Goal: Complete application form

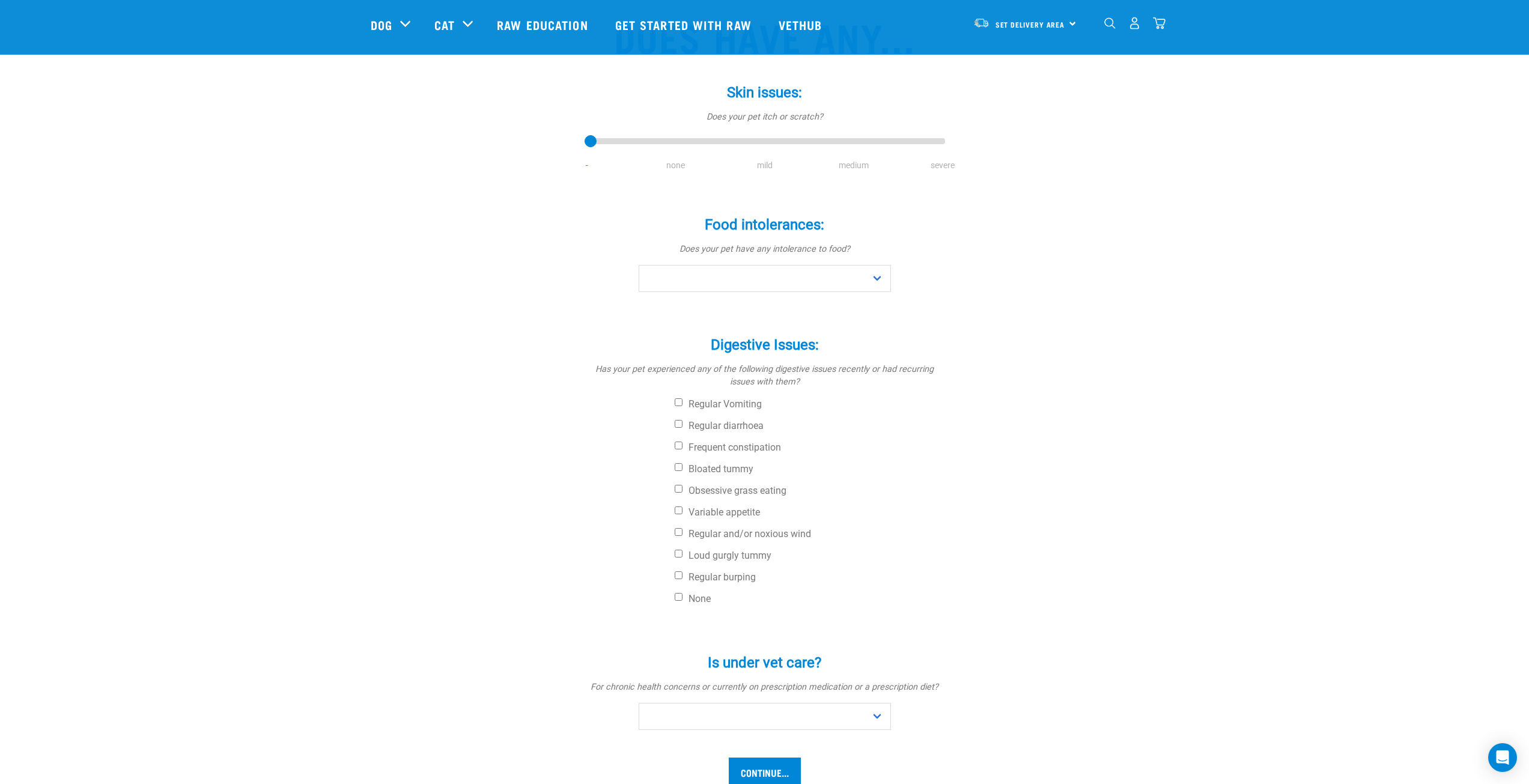
scroll to position [60, 0]
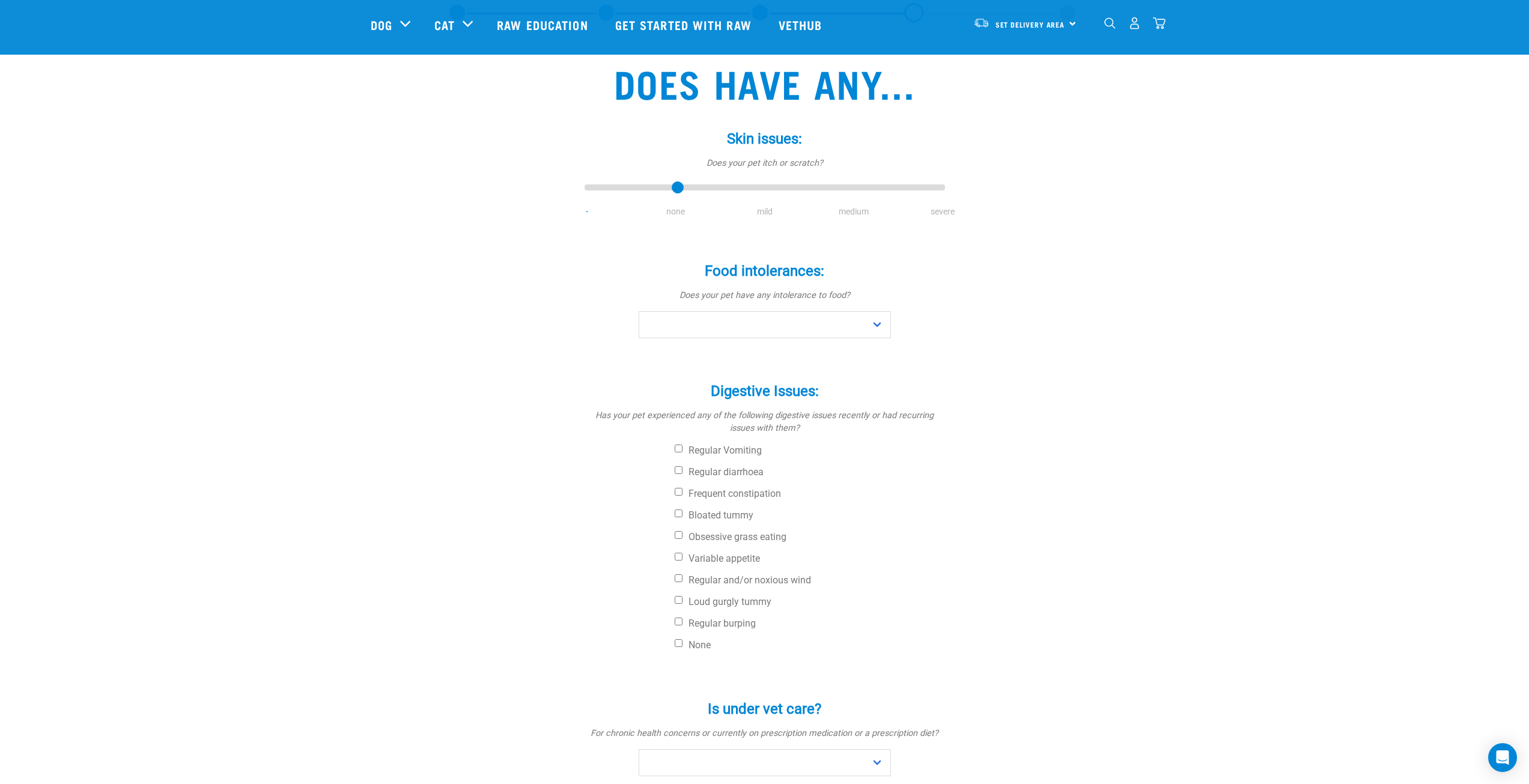
click at [680, 192] on input "range" at bounding box center [765, 188] width 361 height 17
click at [741, 190] on input "range" at bounding box center [765, 188] width 361 height 17
click at [828, 190] on input "range" at bounding box center [765, 188] width 361 height 17
type input "4"
click at [926, 192] on input "range" at bounding box center [765, 188] width 361 height 17
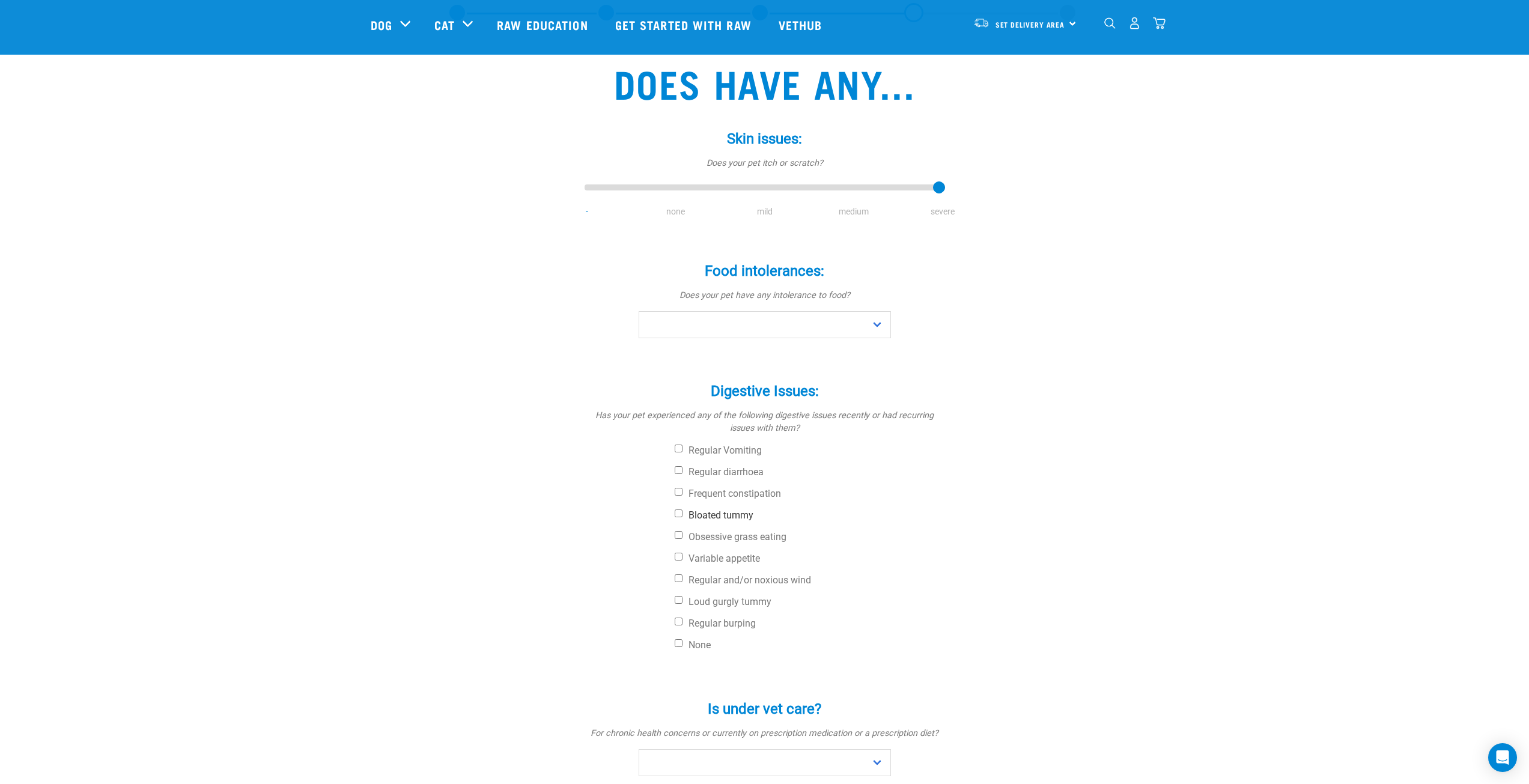
click at [701, 510] on label "Bloated tummy" at bounding box center [810, 515] width 271 height 12
click at [682, 510] on input "Bloated tummy" at bounding box center [679, 513] width 8 height 8
click at [701, 510] on label "Bloated tummy" at bounding box center [810, 515] width 271 height 12
click at [682, 510] on input "Bloated tummy" at bounding box center [679, 513] width 8 height 8
checkbox input "false"
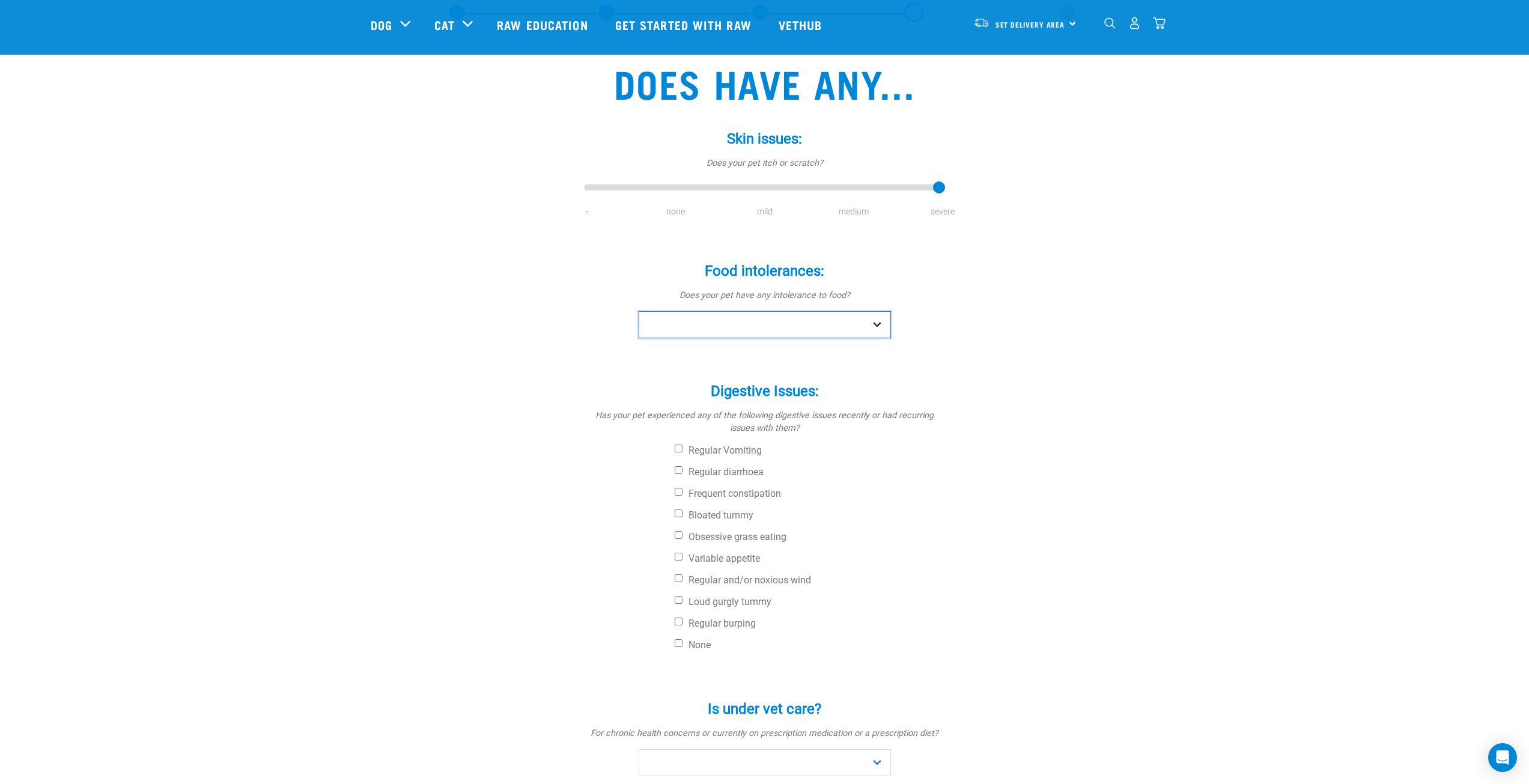
click at [824, 326] on select "No Yes" at bounding box center [765, 324] width 252 height 27
select select "yes"
click at [639, 311] on select "No Yes" at bounding box center [765, 324] width 252 height 27
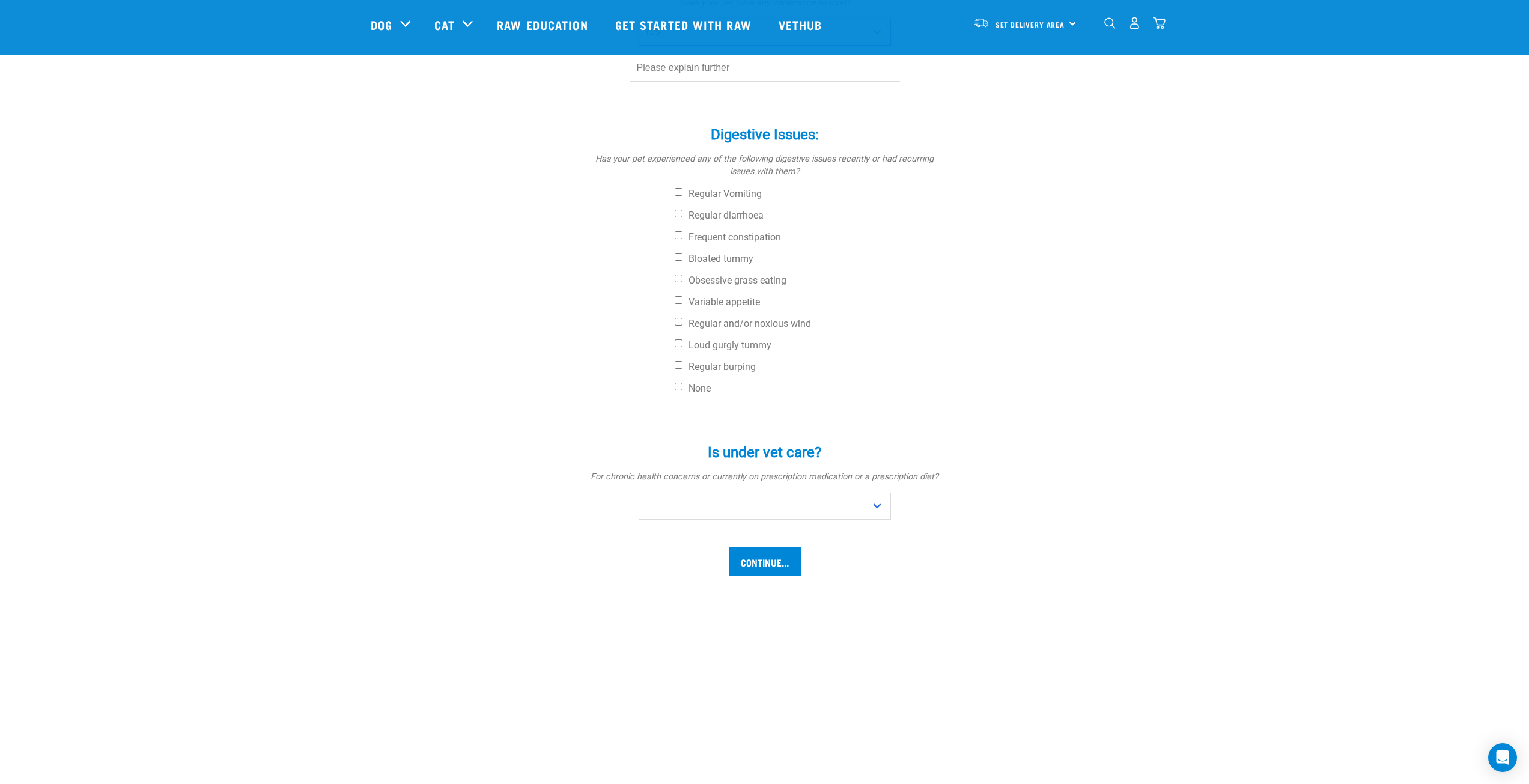
scroll to position [361, 0]
click at [695, 488] on select "No Yes" at bounding box center [765, 498] width 252 height 27
select select "yes"
click at [639, 485] on select "No Yes" at bounding box center [765, 498] width 252 height 27
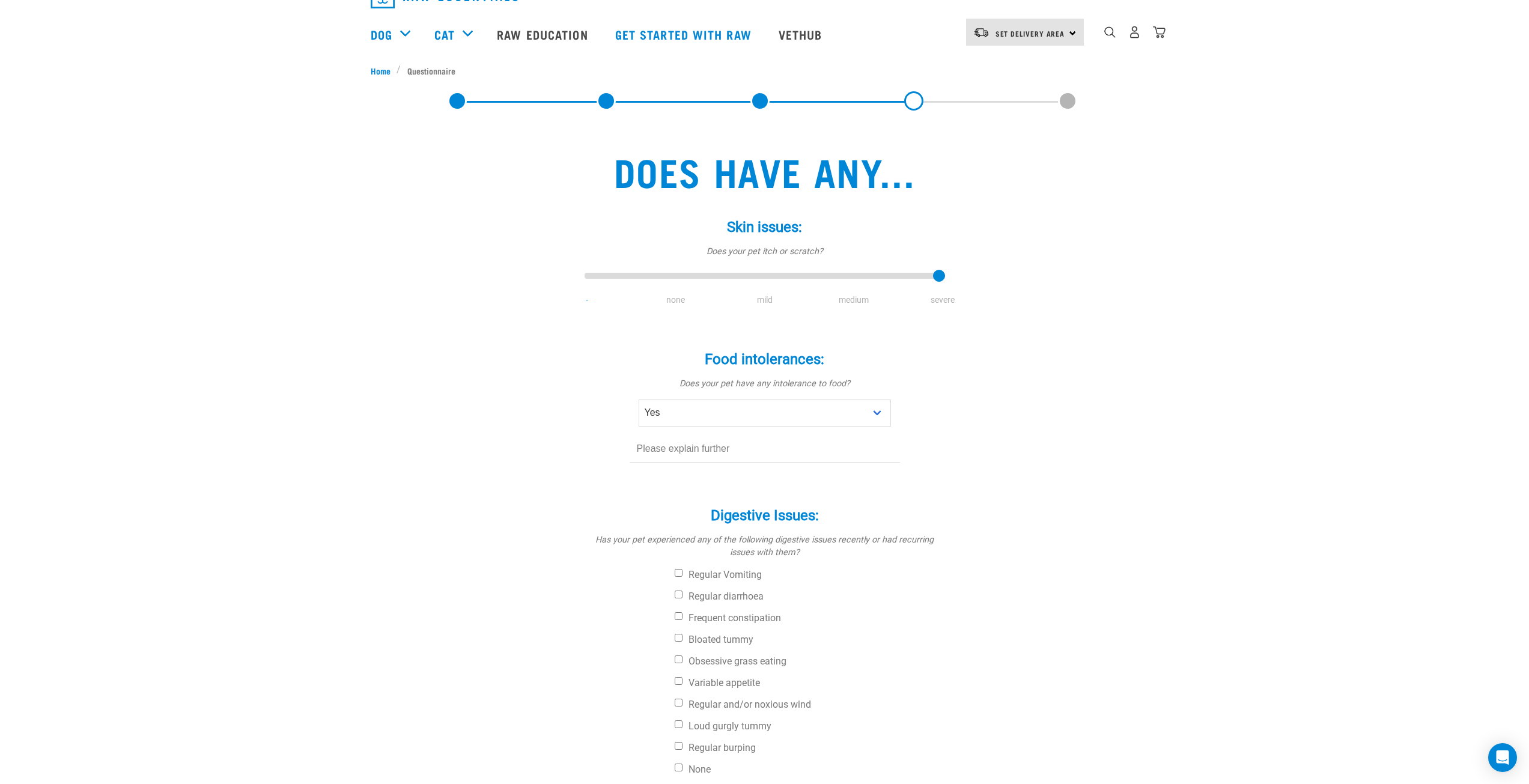
scroll to position [0, 0]
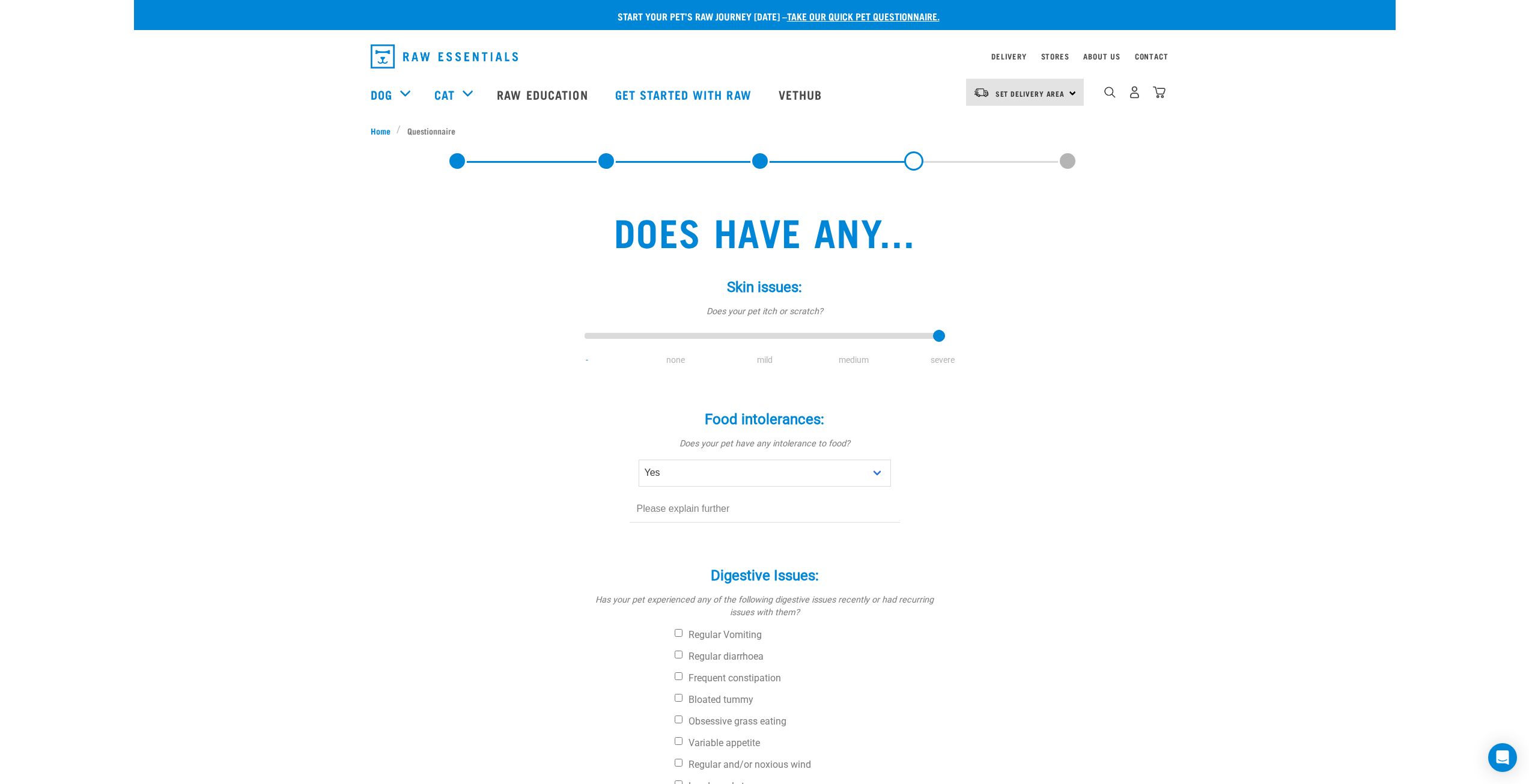
click at [462, 162] on link at bounding box center [457, 161] width 19 height 19
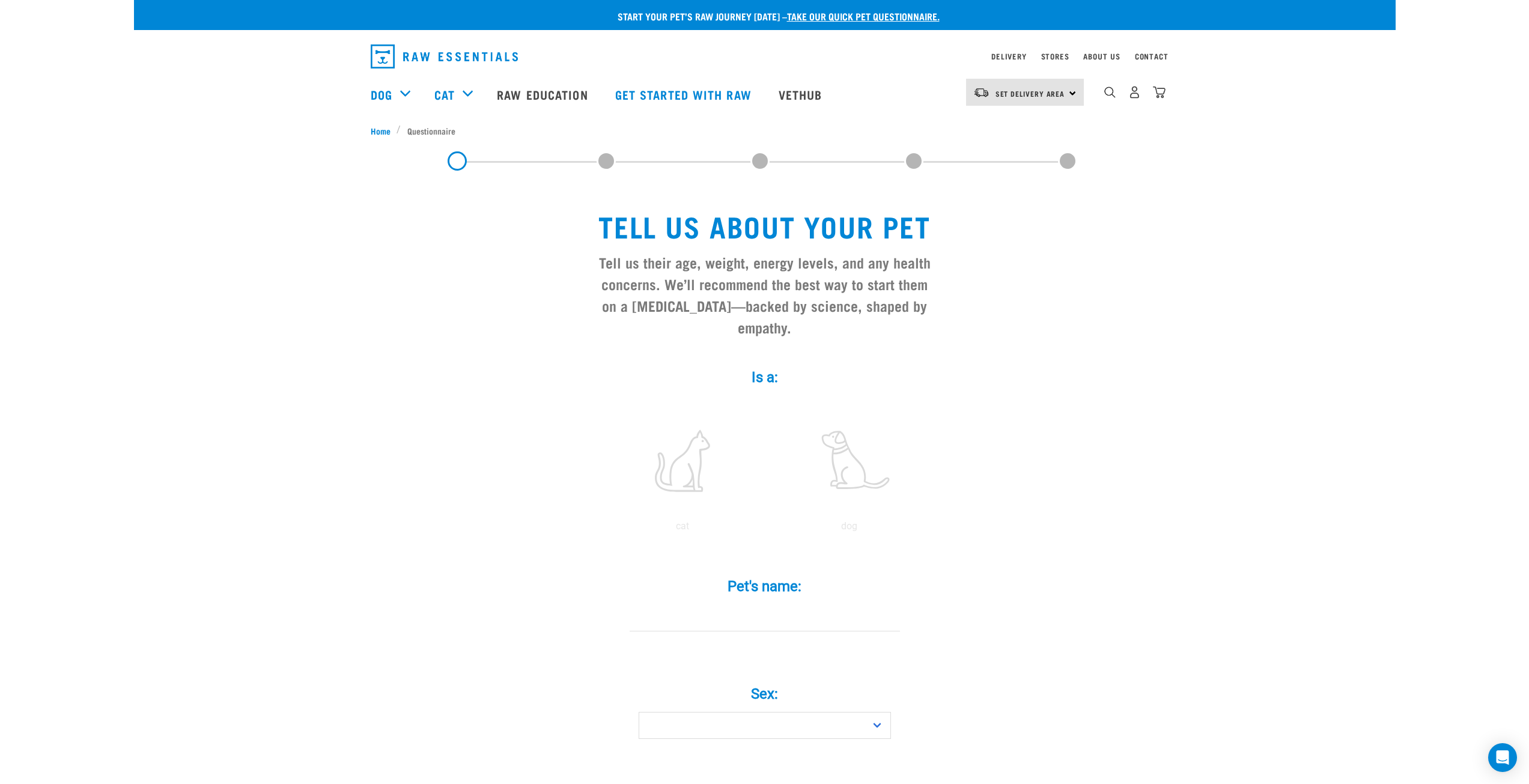
click at [608, 160] on span at bounding box center [607, 161] width 19 height 19
click at [609, 160] on span at bounding box center [607, 161] width 19 height 19
click at [685, 428] on label at bounding box center [682, 461] width 162 height 102
click at [599, 530] on input "radio" at bounding box center [599, 530] width 0 height 0
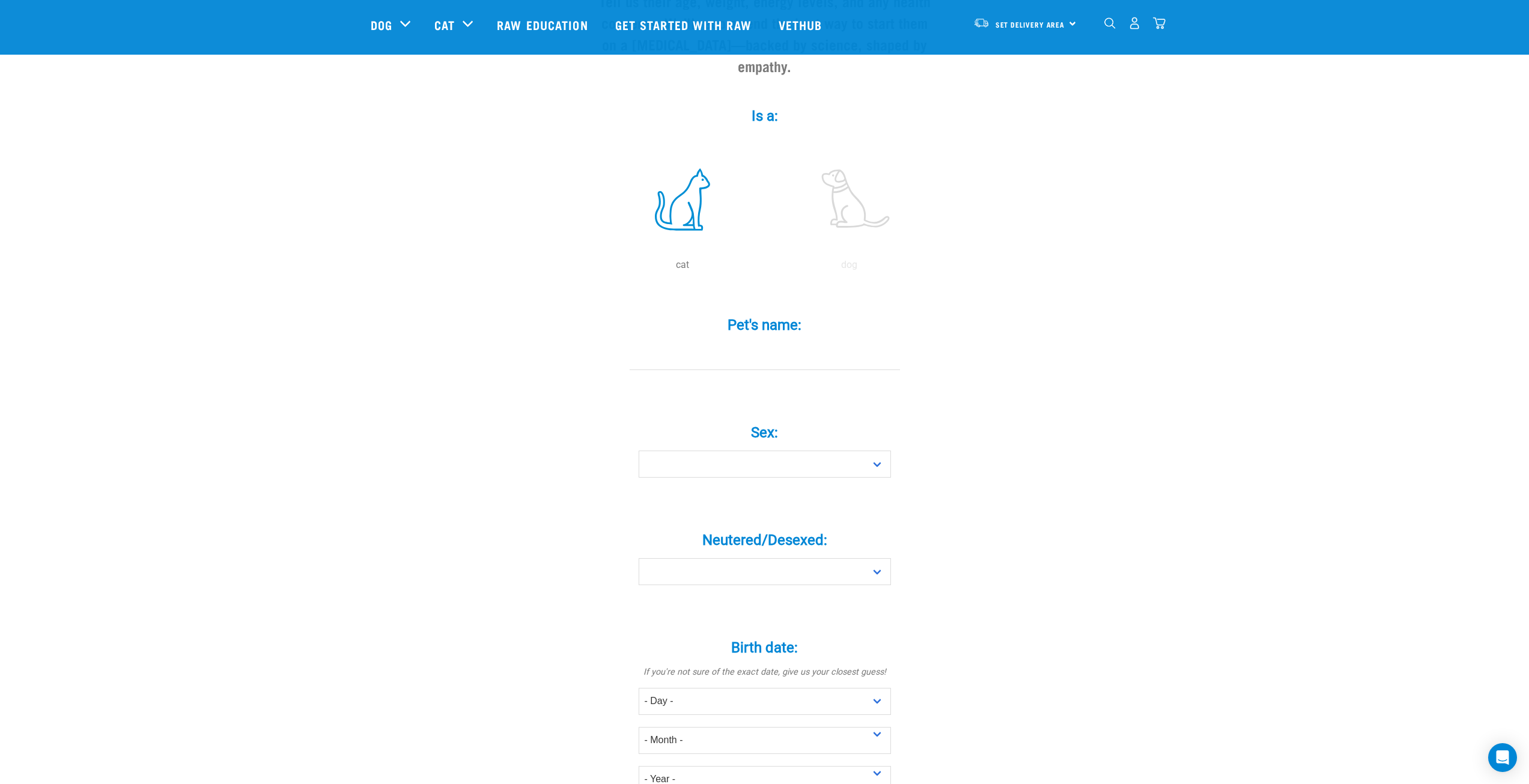
scroll to position [180, 0]
click at [685, 336] on input "Pet's name: *" at bounding box center [765, 349] width 271 height 27
type input "Scooby"
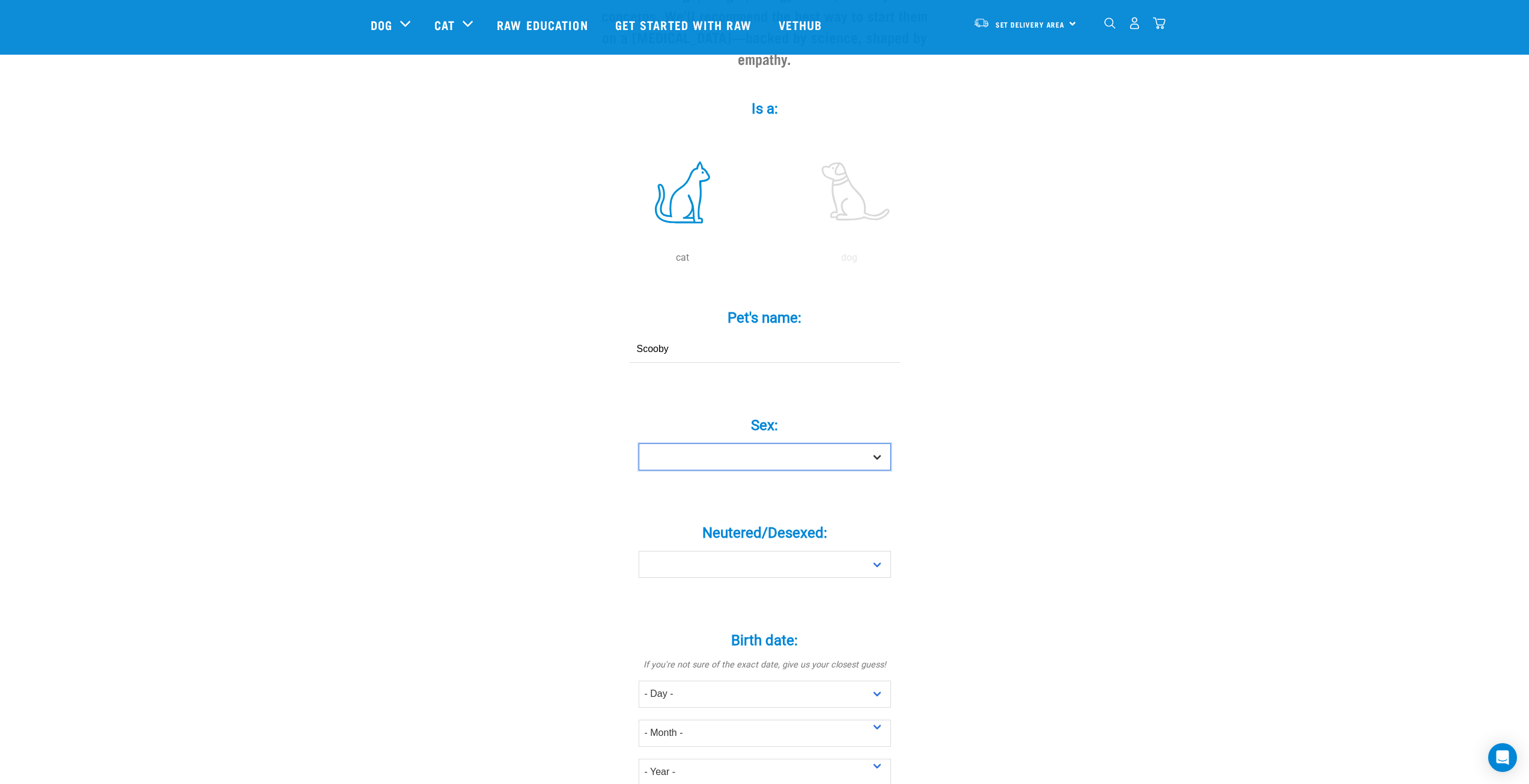
click at [684, 443] on select "Boy Girl" at bounding box center [765, 457] width 252 height 27
select select "boy"
click at [639, 443] on select "Boy Girl" at bounding box center [765, 457] width 252 height 27
click at [697, 551] on select "Yes No" at bounding box center [765, 564] width 252 height 27
select select "yes"
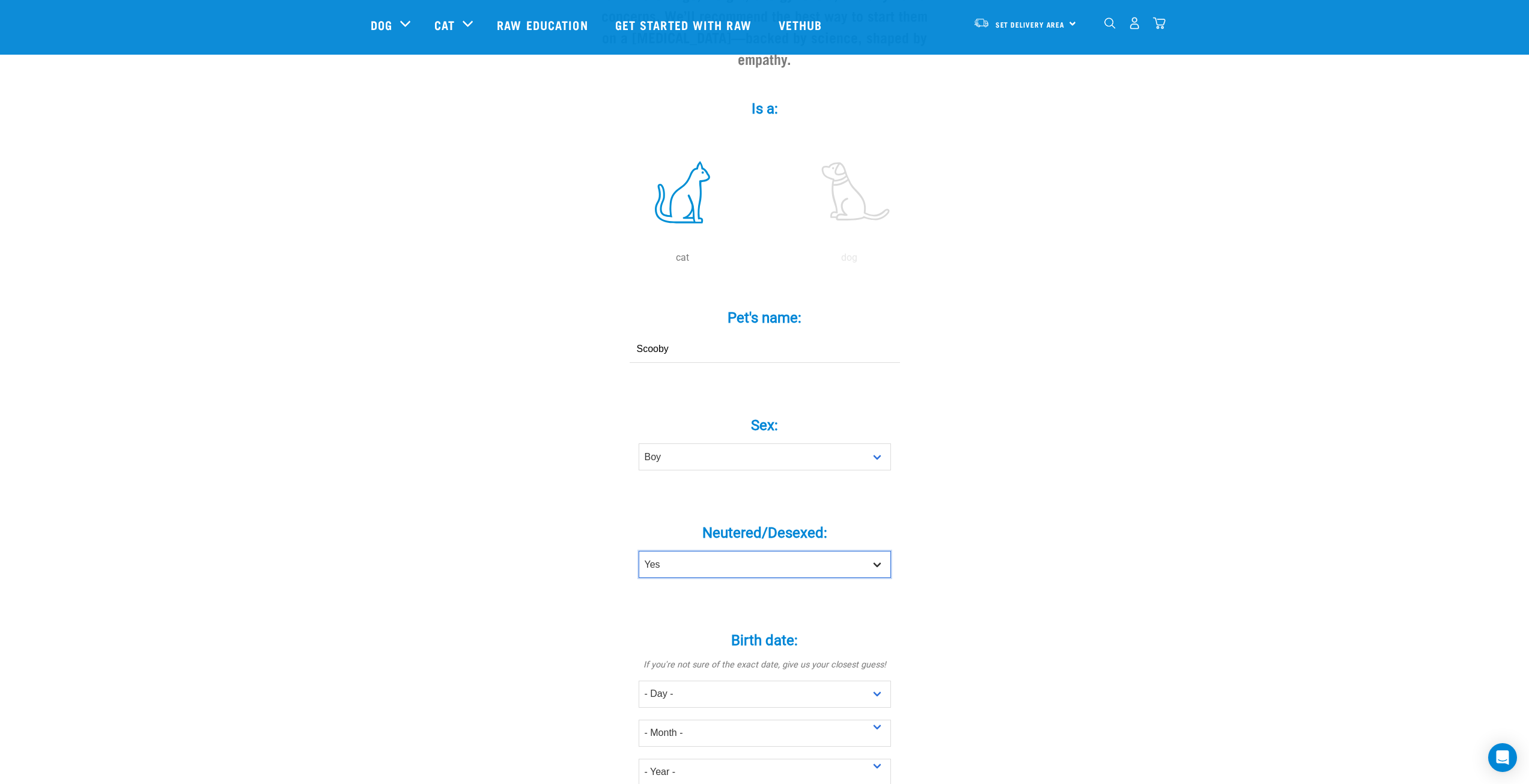
click at [639, 551] on select "Yes No" at bounding box center [765, 564] width 252 height 27
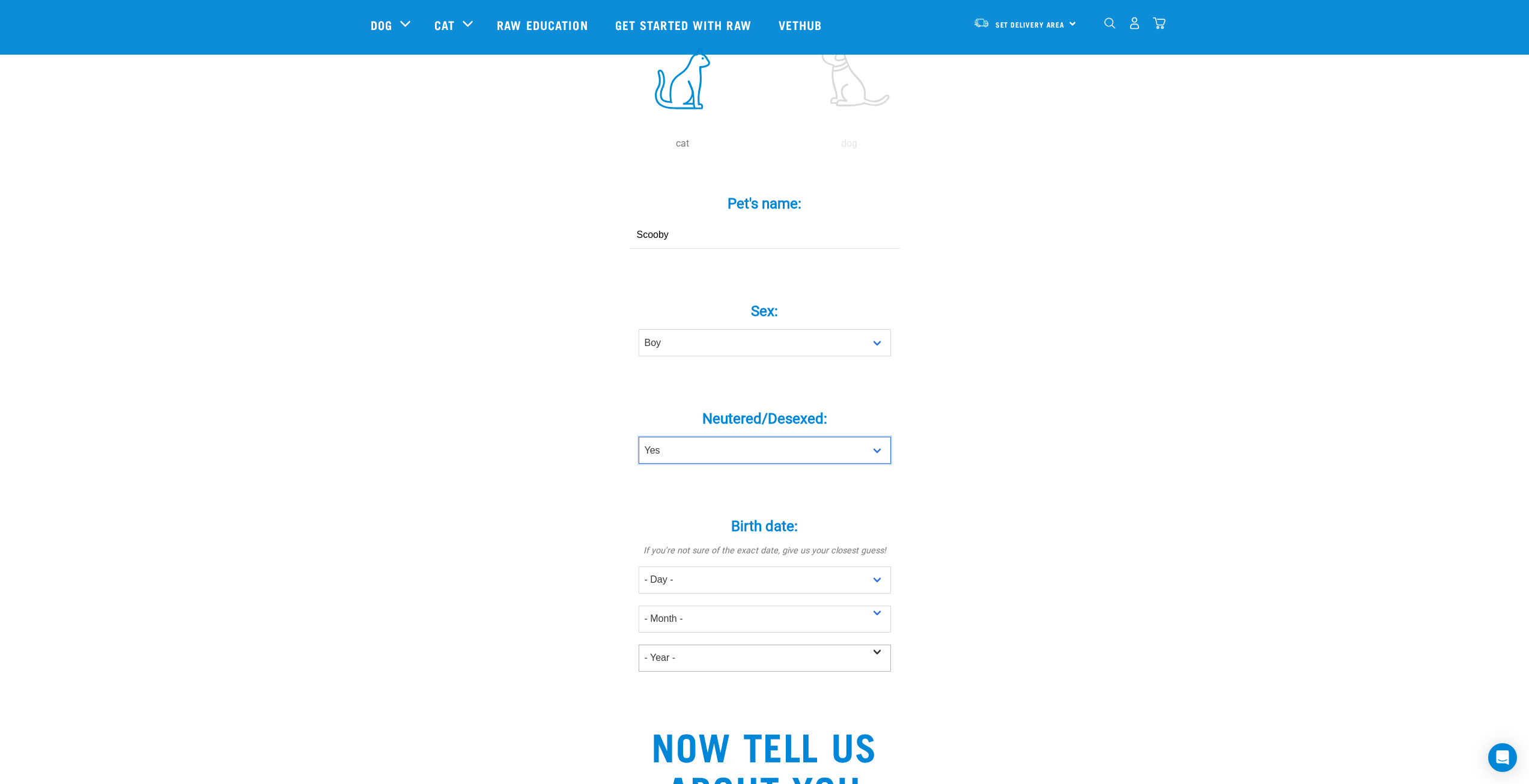
scroll to position [420, 0]
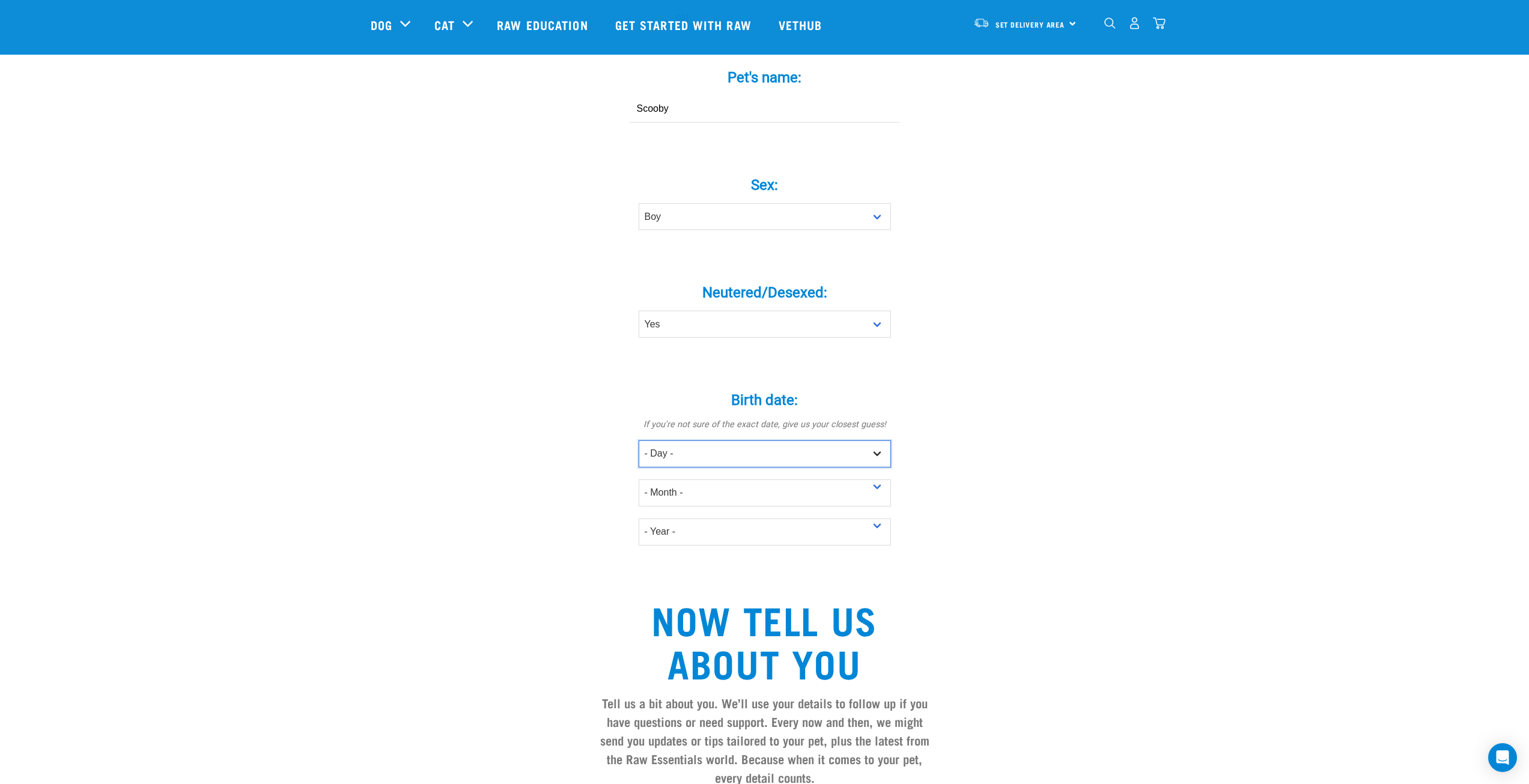
drag, startPoint x: 732, startPoint y: 424, endPoint x: 733, endPoint y: 442, distance: 18.0
click at [732, 440] on select "- Day - 1 2 3 4 5 6 7 8 9 10 11 12 13 14 15 16 17 18 19 20 21 22 23 24 25 26 27" at bounding box center [765, 454] width 252 height 27
select select "2"
click at [639, 440] on select "- Day - 1 2 3 4 5 6 7 8 9 10 11 12 13 14 15 16 17 18 19 20 21 22 23 24 25 26 27" at bounding box center [765, 454] width 252 height 27
click at [730, 480] on select "- Month - January February March April May June July August September October N…" at bounding box center [765, 493] width 252 height 27
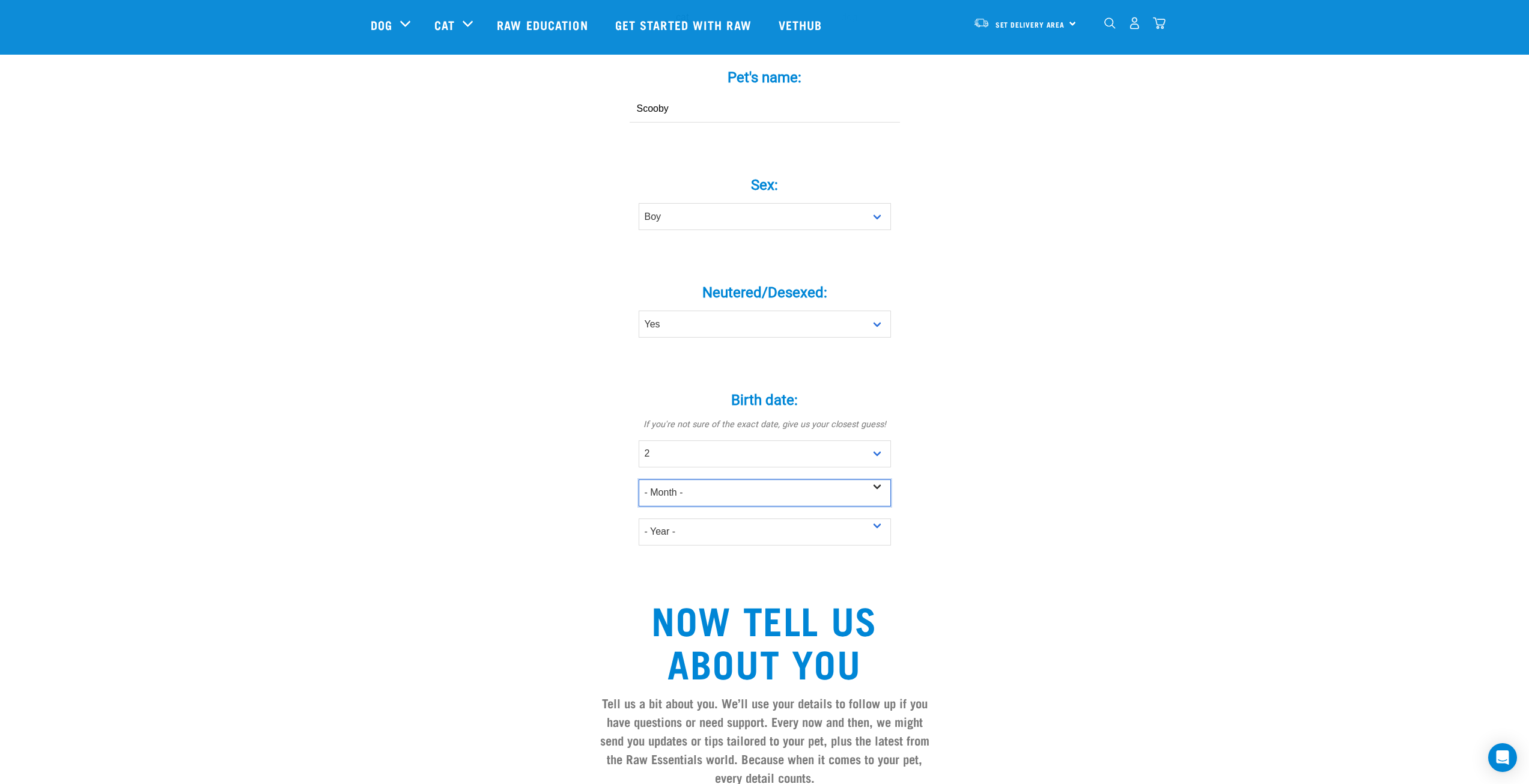
select select "January"
click at [639, 480] on select "- Month - January February March April May June July August September October N…" at bounding box center [765, 493] width 252 height 27
click at [729, 518] on select "- Year - 2025 2024 2023 2022 2021 2020 2019 2018 2017 2016 2015 2014 2013 2012" at bounding box center [765, 532] width 252 height 27
select select "2020"
click at [639, 518] on select "- Year - 2025 2024 2023 2022 2021 2020 2019 2018 2017 2016 2015 2014 2013 2012" at bounding box center [765, 532] width 252 height 27
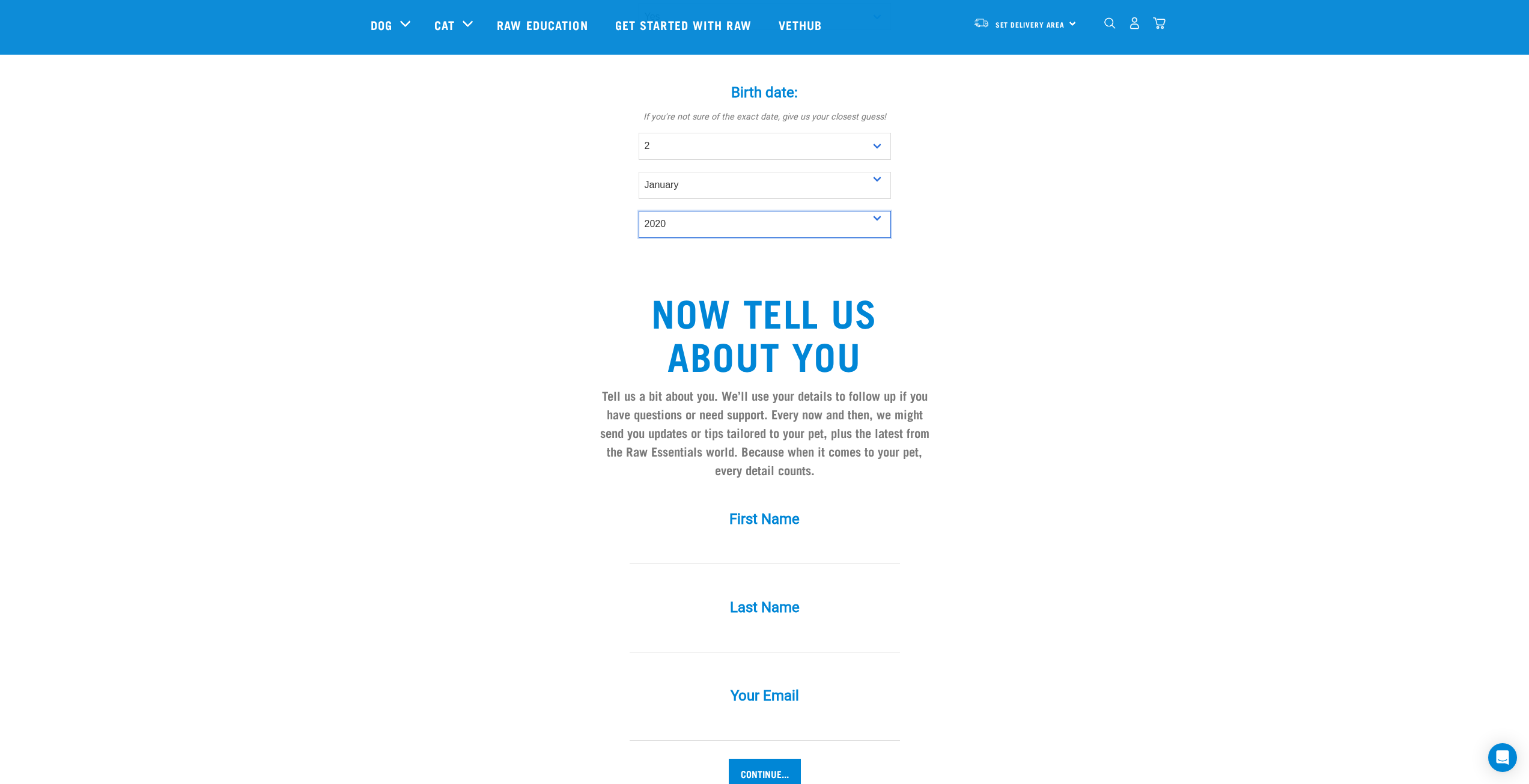
scroll to position [901, 0]
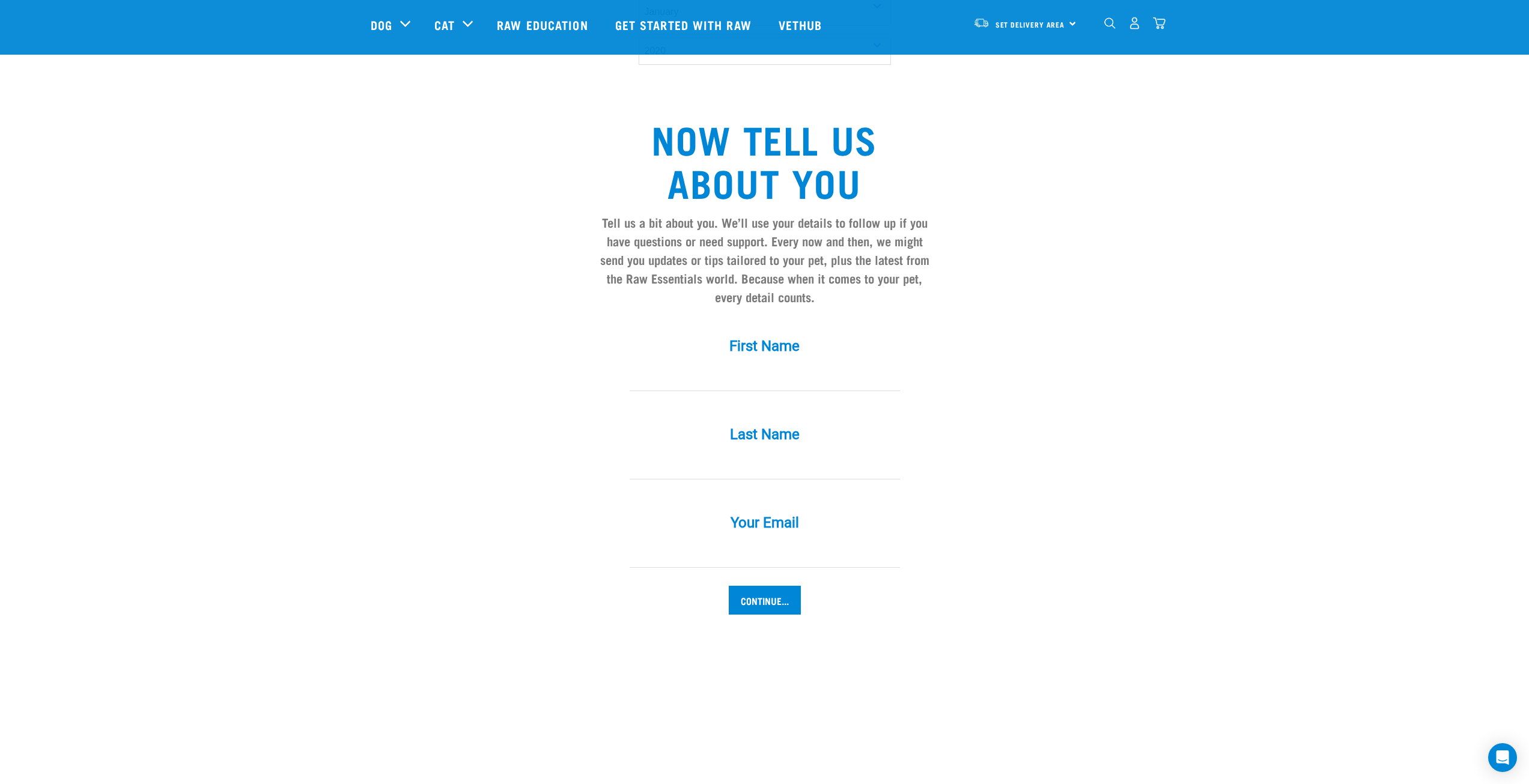
click at [759, 364] on input "First Name *" at bounding box center [765, 377] width 271 height 27
click at [738, 364] on input "First Name *" at bounding box center [765, 377] width 271 height 27
type input "g"
drag, startPoint x: 711, startPoint y: 425, endPoint x: 711, endPoint y: 442, distance: 17.0
click at [711, 442] on div "Last Name *" at bounding box center [765, 443] width 361 height 70
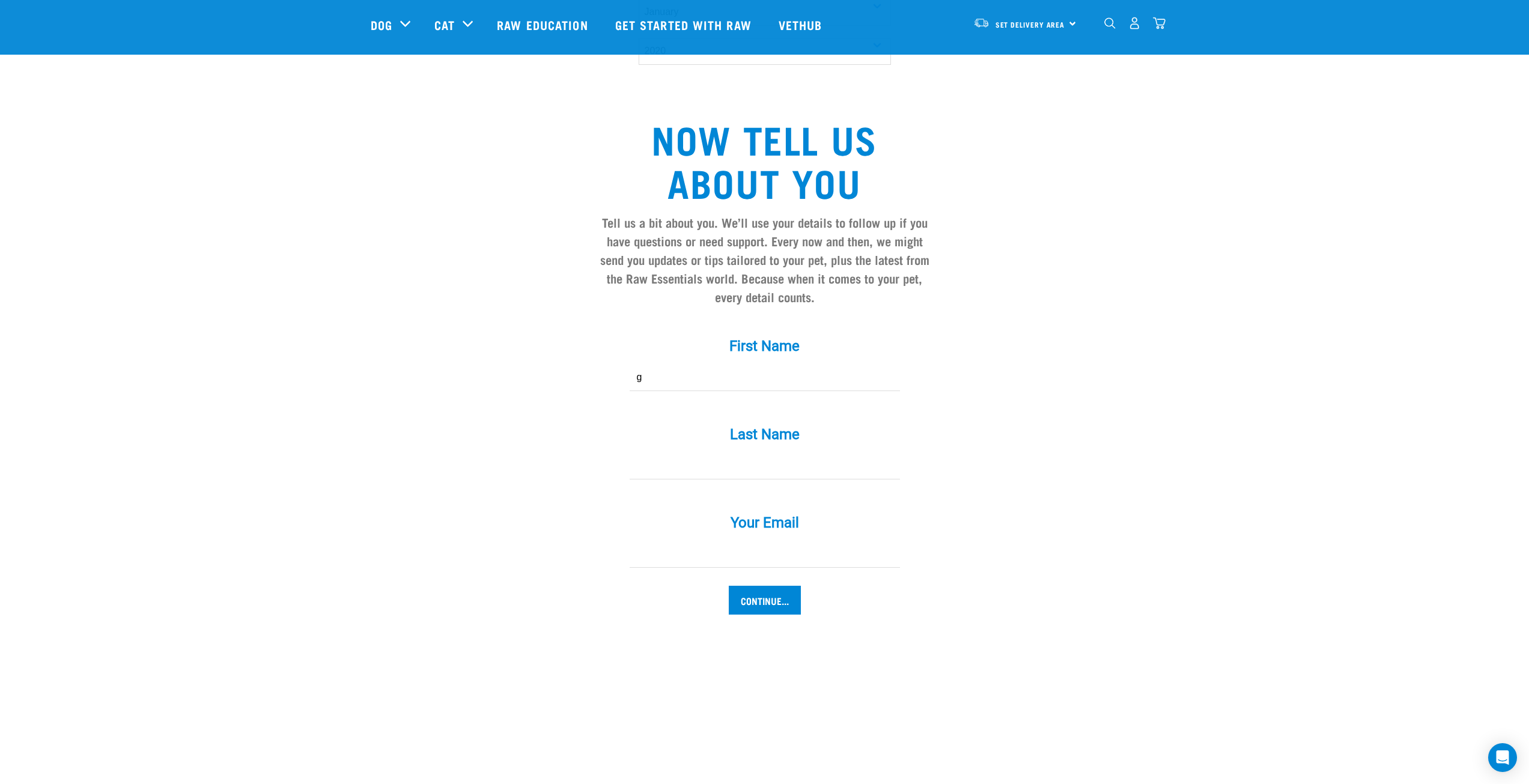
click at [711, 452] on input "Last Name *" at bounding box center [765, 465] width 271 height 27
type input "g"
drag, startPoint x: 713, startPoint y: 525, endPoint x: 721, endPoint y: 543, distance: 19.7
click at [718, 541] on input "Your Email *" at bounding box center [765, 555] width 271 height 27
click at [723, 544] on body "Start your pet’s raw journey today – take our quick pet questionnaire. Delivery…" at bounding box center [764, 246] width 1529 height 2293
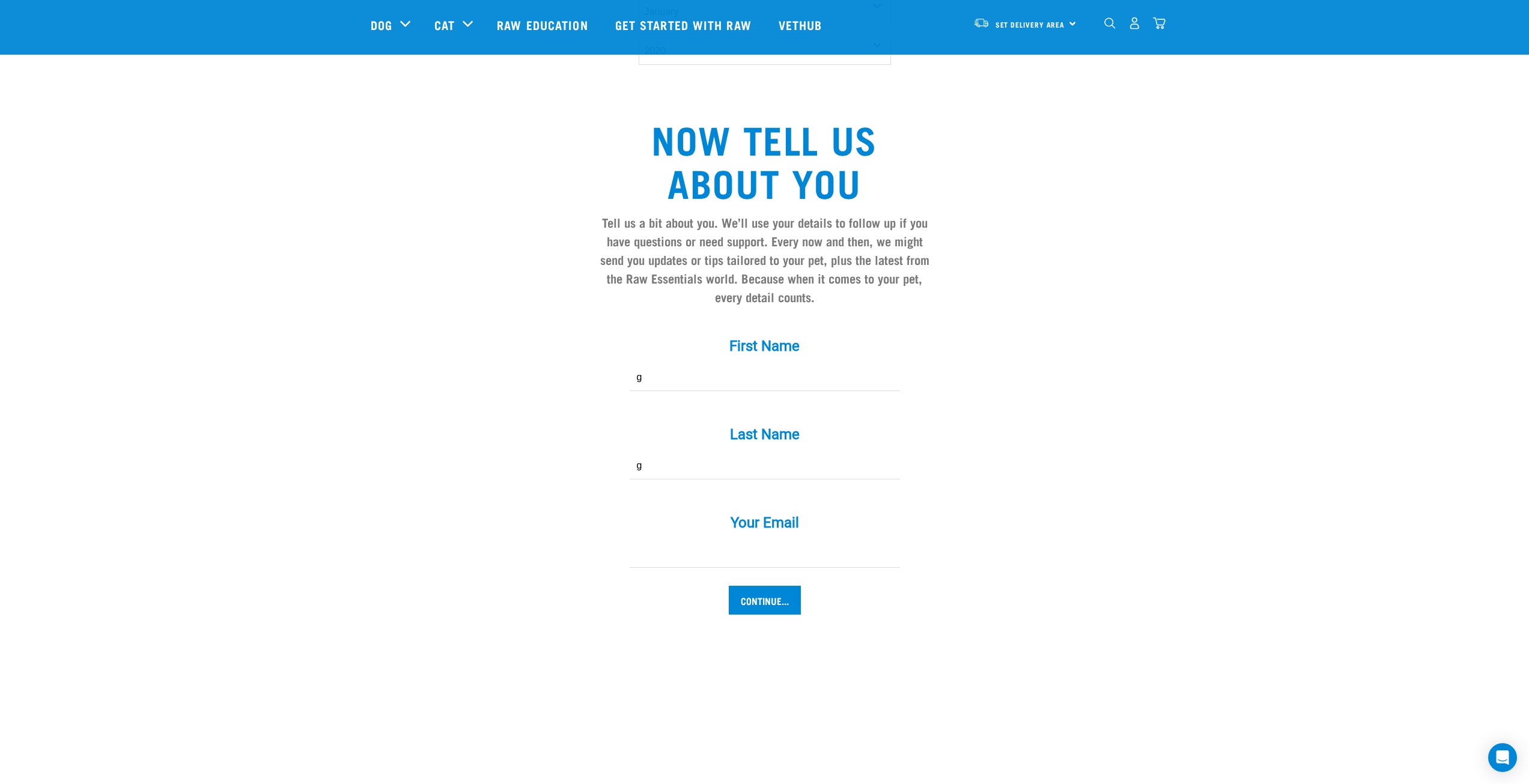
click at [721, 541] on input "Your Email *" at bounding box center [765, 555] width 271 height 27
type input "d@example.com"
click at [781, 585] on input "Continue..." at bounding box center [764, 600] width 72 height 29
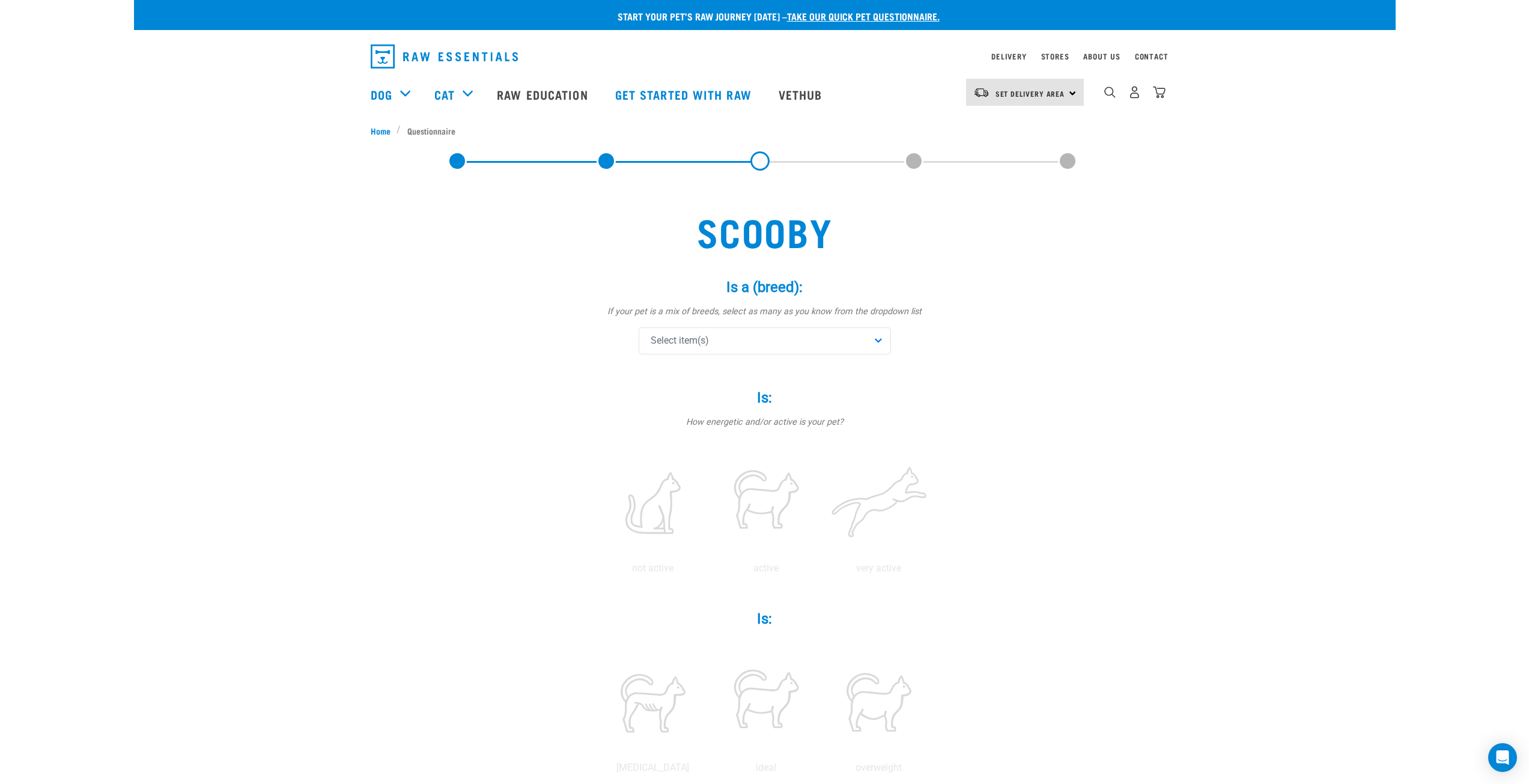
click at [722, 337] on div "Select item(s)" at bounding box center [765, 341] width 252 height 27
click at [701, 401] on span "Abyssinian" at bounding box center [774, 400] width 214 height 12
click at [581, 403] on div "Scooby Is a (breed): * If your pet is a mix of breeds, select as many as you kn…" at bounding box center [764, 740] width 788 height 1109
click at [656, 500] on label at bounding box center [653, 503] width 108 height 102
click at [597, 571] on input "radio" at bounding box center [597, 571] width 0 height 0
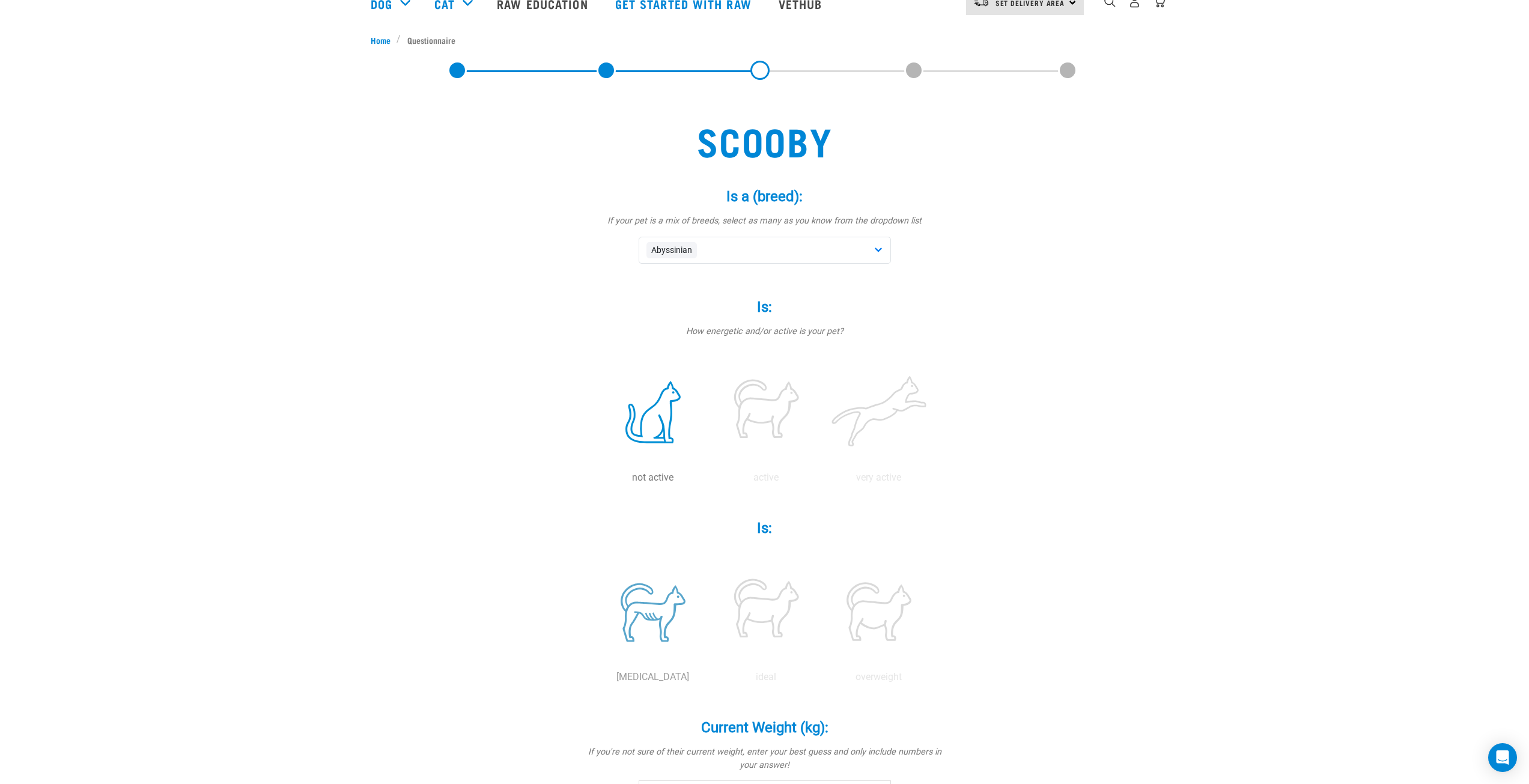
scroll to position [180, 0]
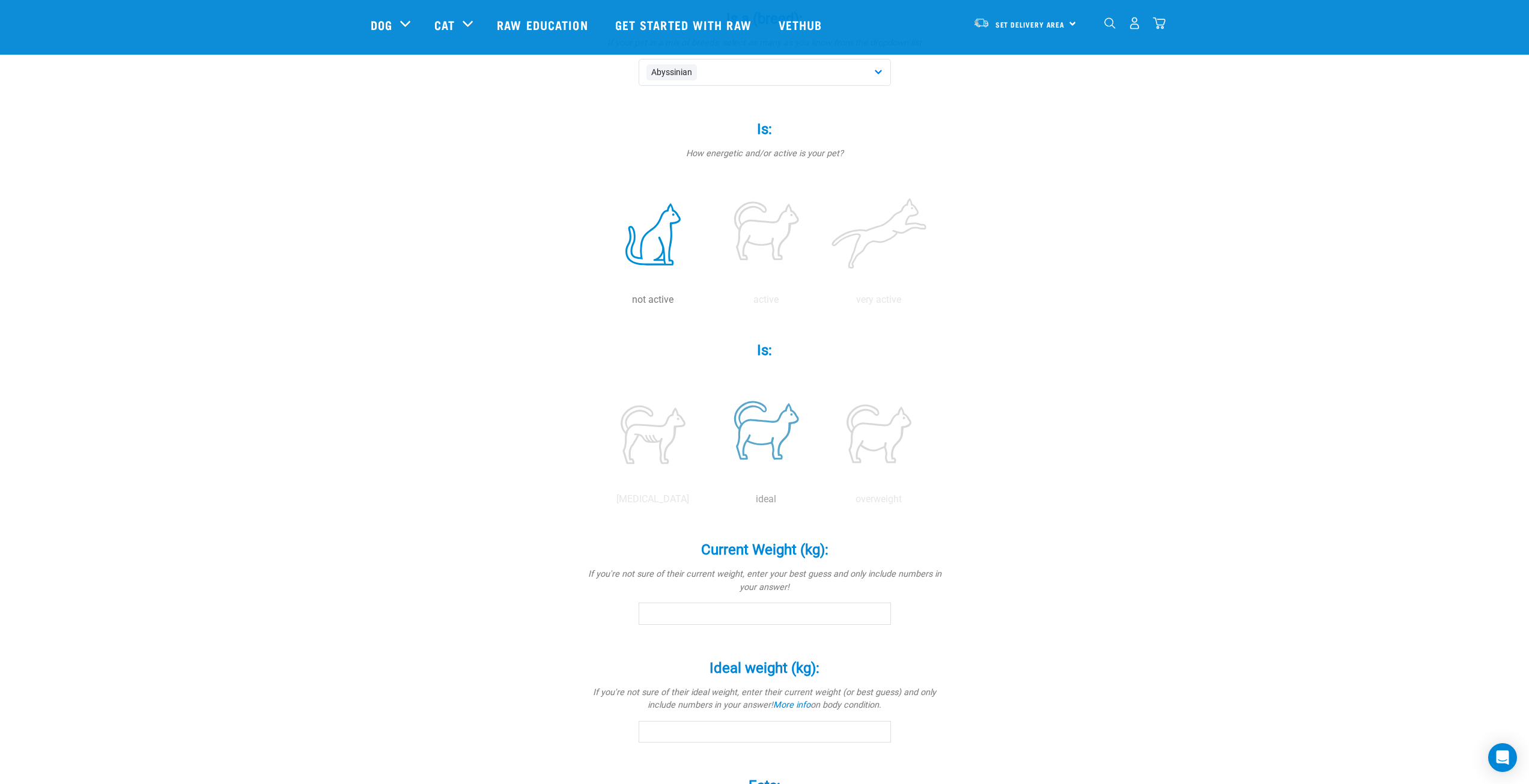
click at [761, 441] on label at bounding box center [766, 434] width 108 height 102
click at [709, 502] on input "radio" at bounding box center [709, 502] width 0 height 0
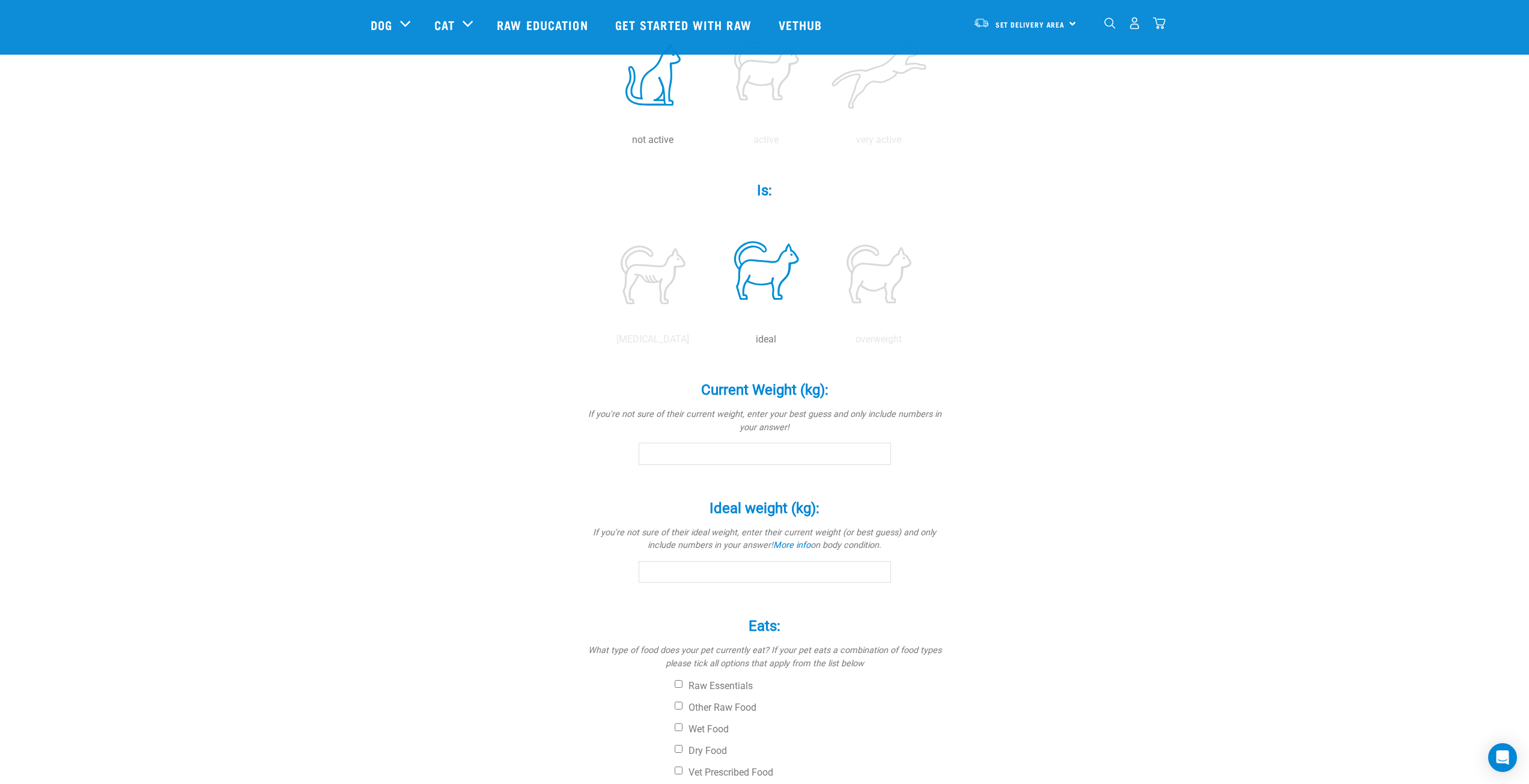
scroll to position [361, 0]
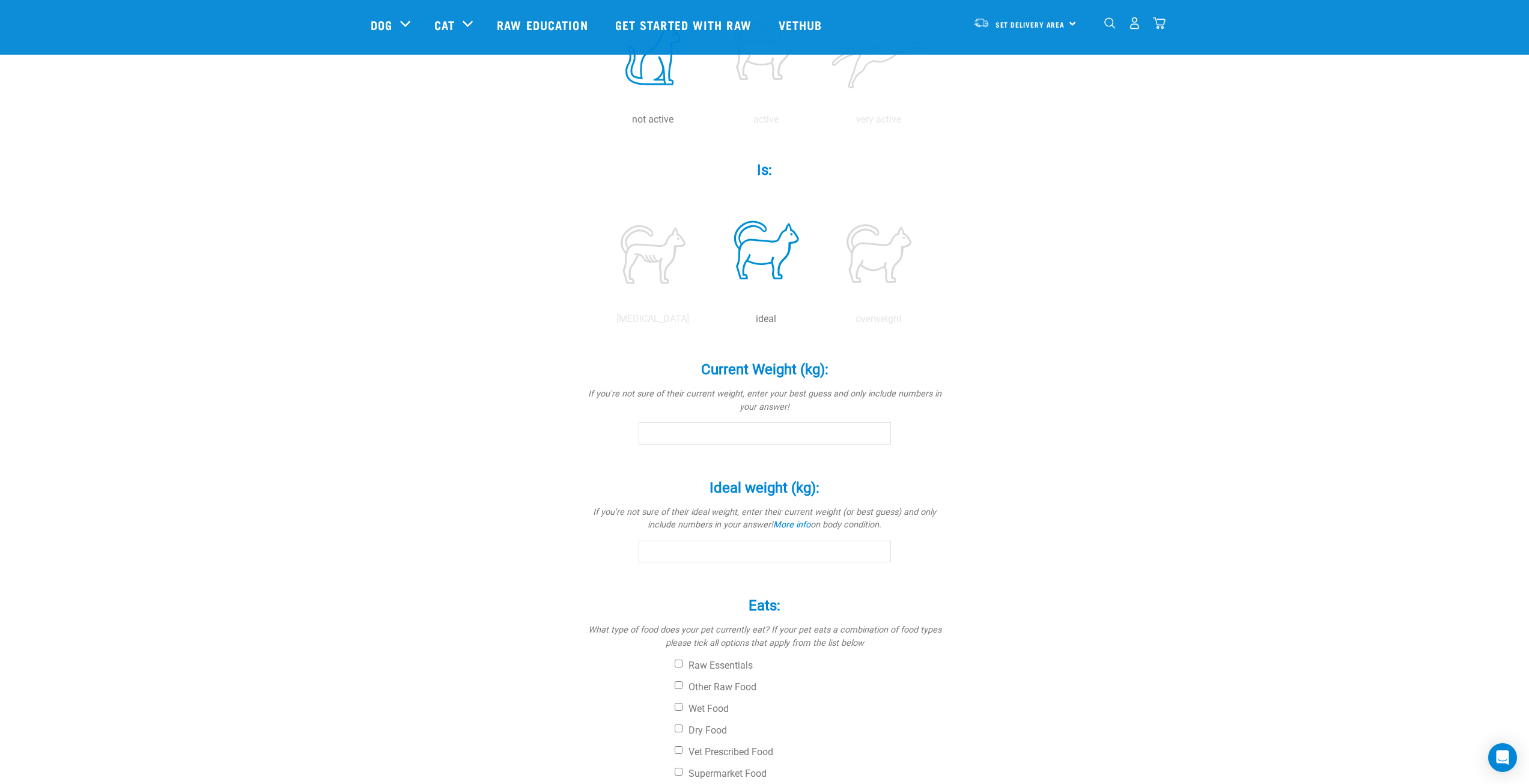
click at [692, 438] on input "Current Weight (kg): *" at bounding box center [765, 433] width 252 height 22
type input "5"
click at [702, 551] on input "Ideal weight (kg): *" at bounding box center [765, 552] width 252 height 22
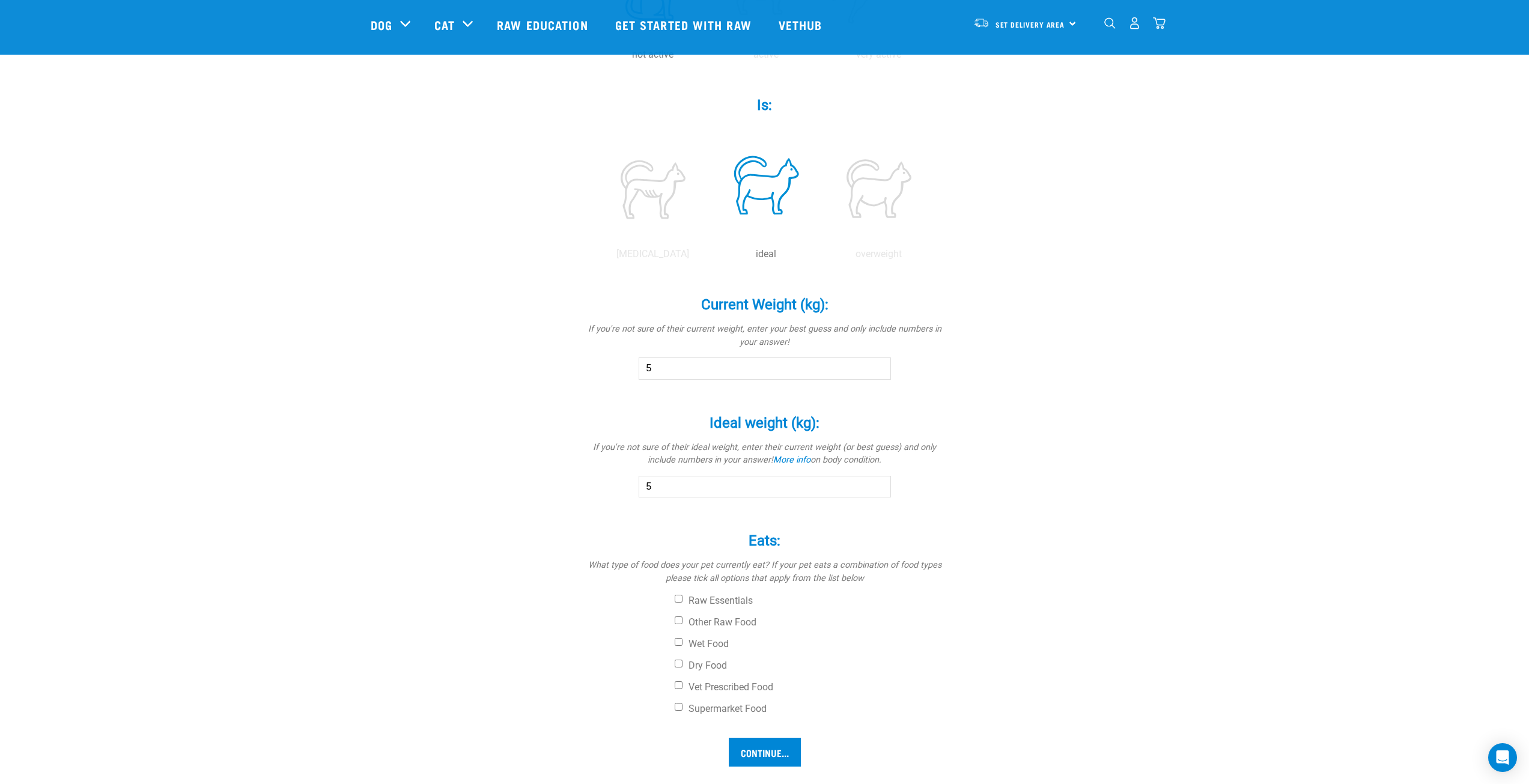
scroll to position [481, 0]
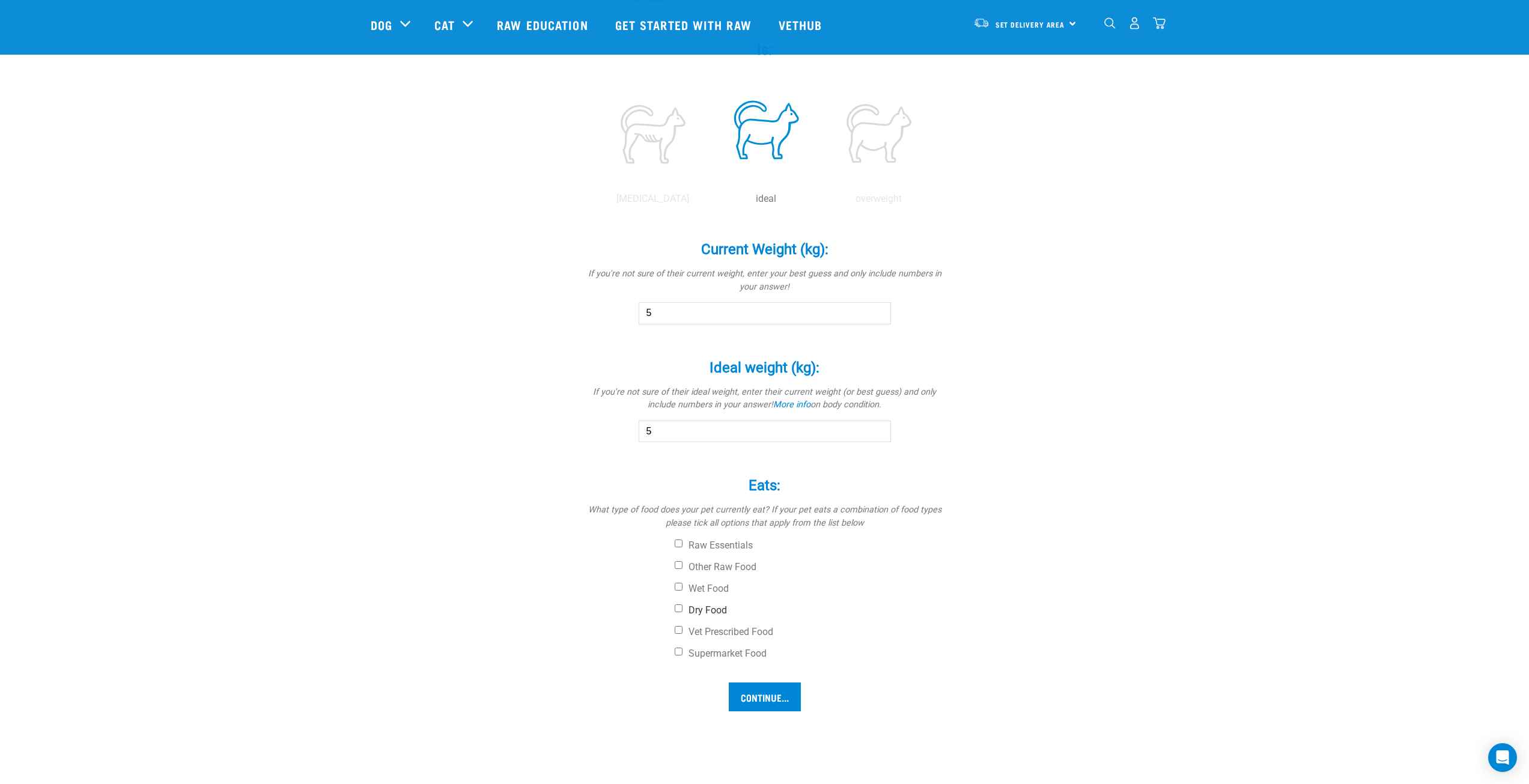
type input "5"
click at [676, 613] on label "Dry Food" at bounding box center [810, 610] width 271 height 12
click at [676, 612] on input "Dry Food" at bounding box center [679, 608] width 8 height 8
click at [678, 610] on input "Dry Food" at bounding box center [679, 608] width 8 height 8
checkbox input "false"
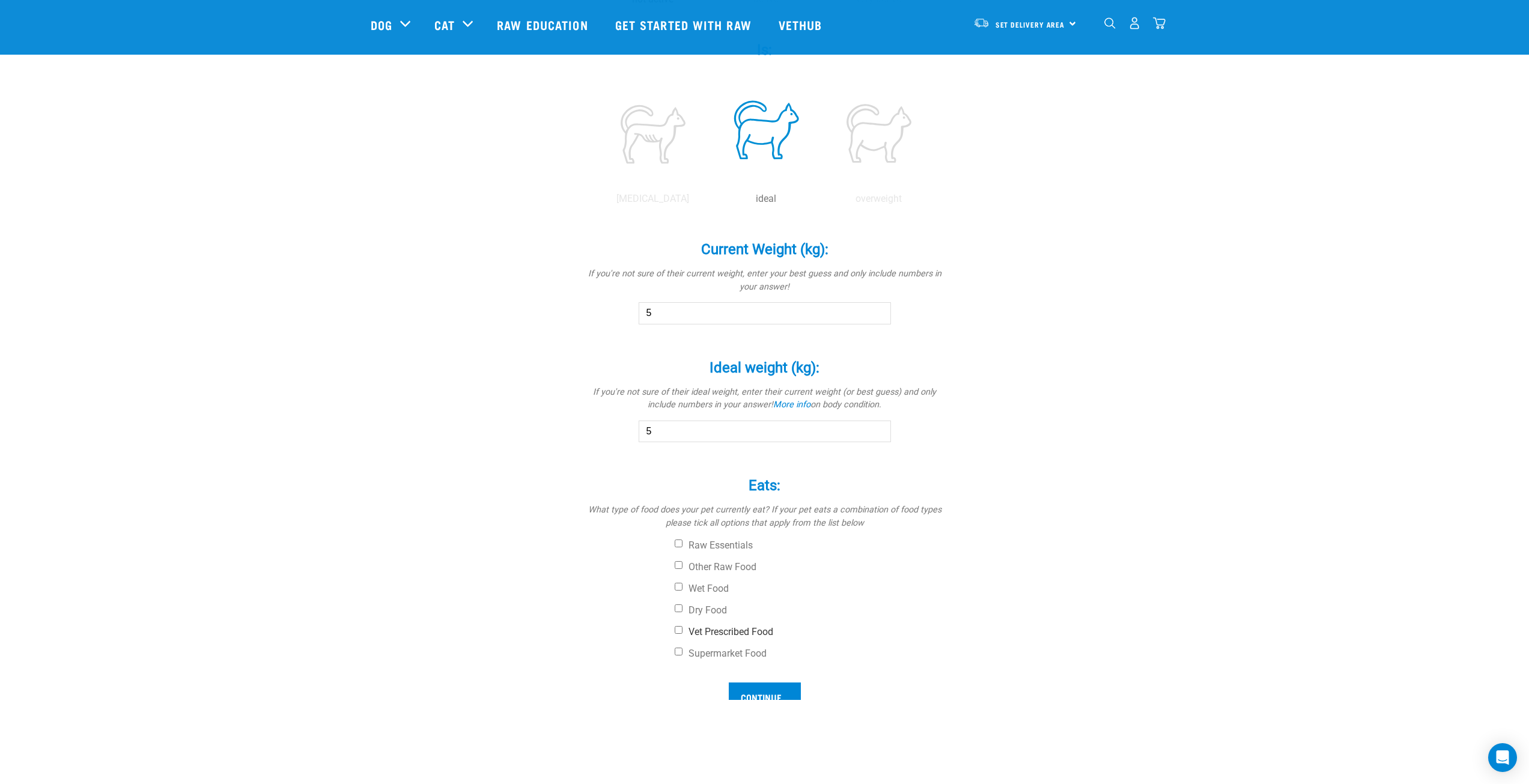
click at [680, 631] on input "Vet Prescribed Food" at bounding box center [679, 630] width 8 height 8
click at [681, 631] on input "Vet Prescribed Food" at bounding box center [679, 630] width 8 height 8
checkbox input "false"
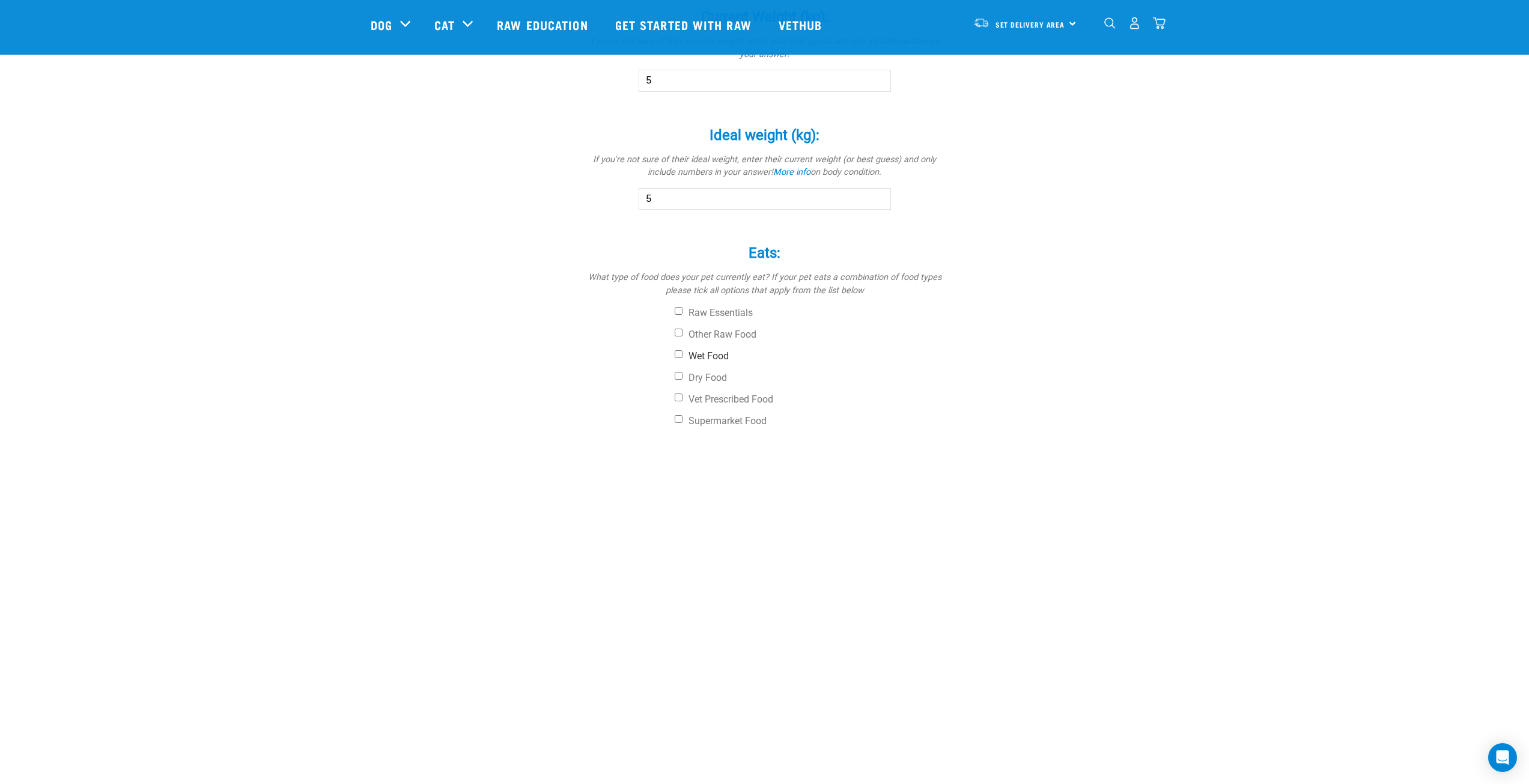
scroll to position [721, 0]
click at [705, 304] on label "Raw Essentials" at bounding box center [810, 305] width 271 height 12
click at [682, 304] on input "Raw Essentials" at bounding box center [679, 303] width 8 height 8
checkbox input "true"
click at [705, 321] on label "Other Raw Food" at bounding box center [810, 326] width 271 height 12
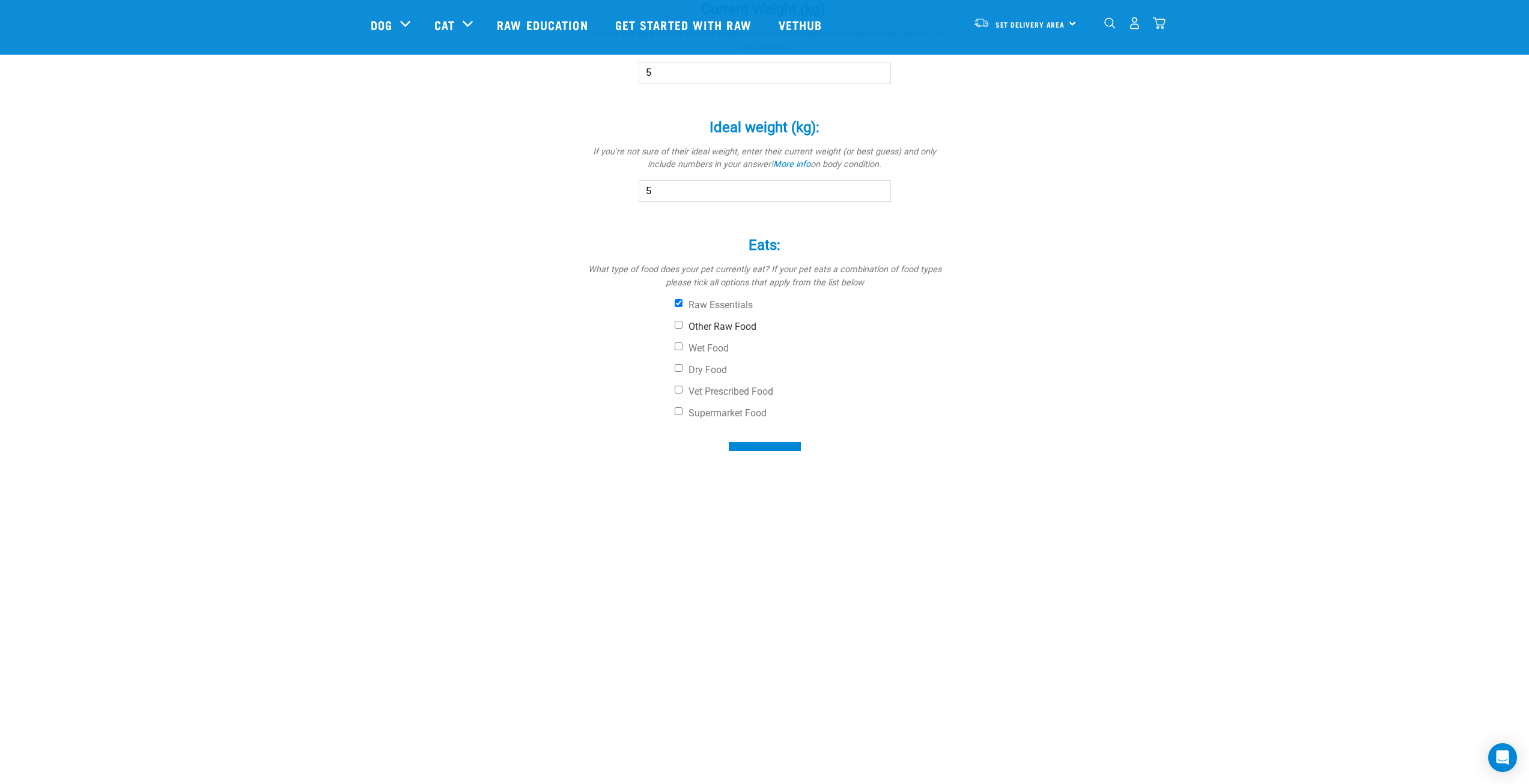
click at [682, 321] on input "Other Raw Food" at bounding box center [679, 324] width 8 height 8
checkbox input "true"
click at [709, 345] on label "Wet Food" at bounding box center [810, 348] width 271 height 12
click at [682, 345] on input "Wet Food" at bounding box center [679, 346] width 8 height 8
checkbox input "true"
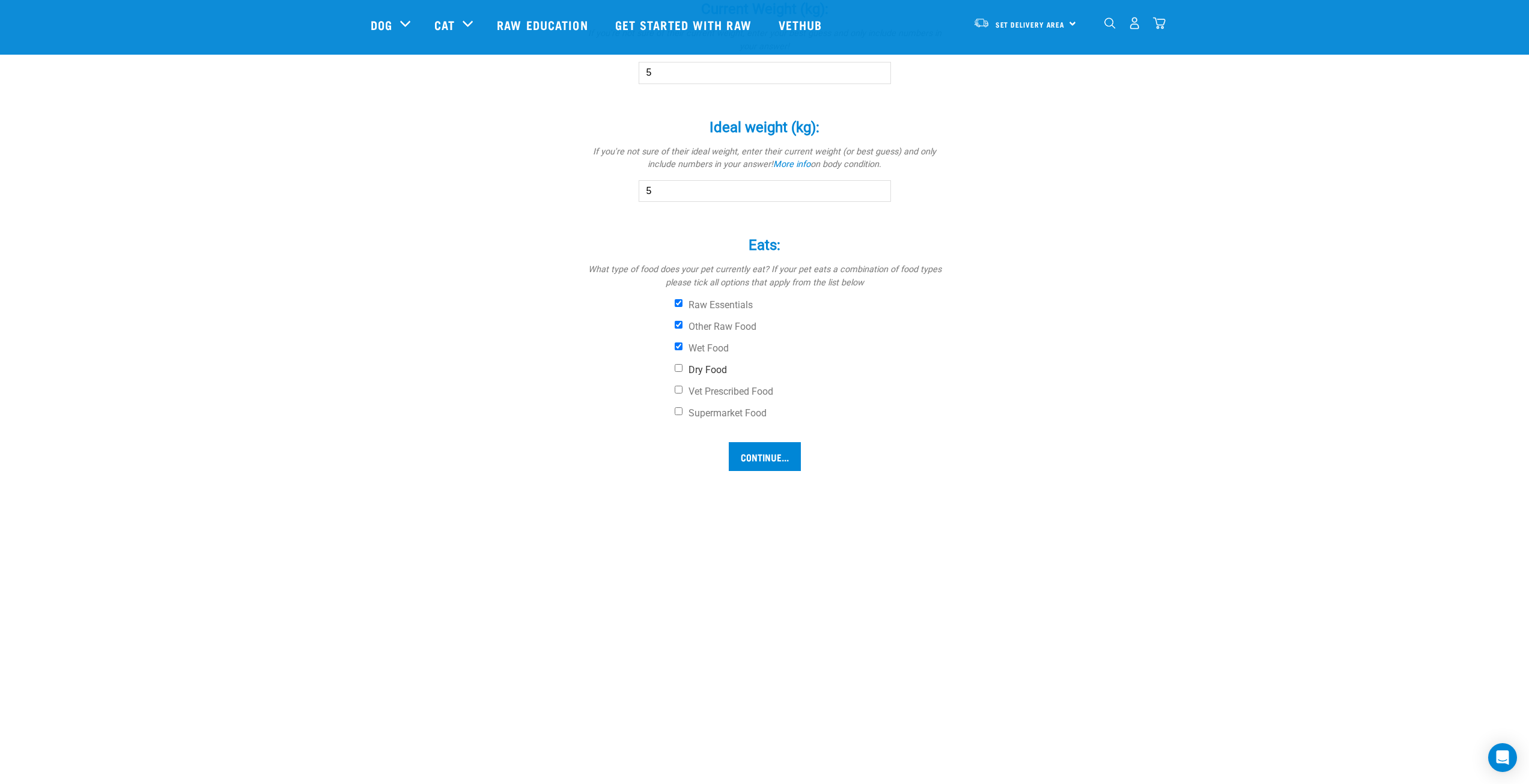
click at [711, 375] on label "Dry Food" at bounding box center [810, 369] width 271 height 12
click at [682, 372] on input "Dry Food" at bounding box center [679, 368] width 8 height 8
checkbox input "true"
click at [710, 409] on label "Supermarket Food" at bounding box center [810, 414] width 271 height 12
click at [682, 409] on input "Supermarket Food" at bounding box center [679, 412] width 8 height 8
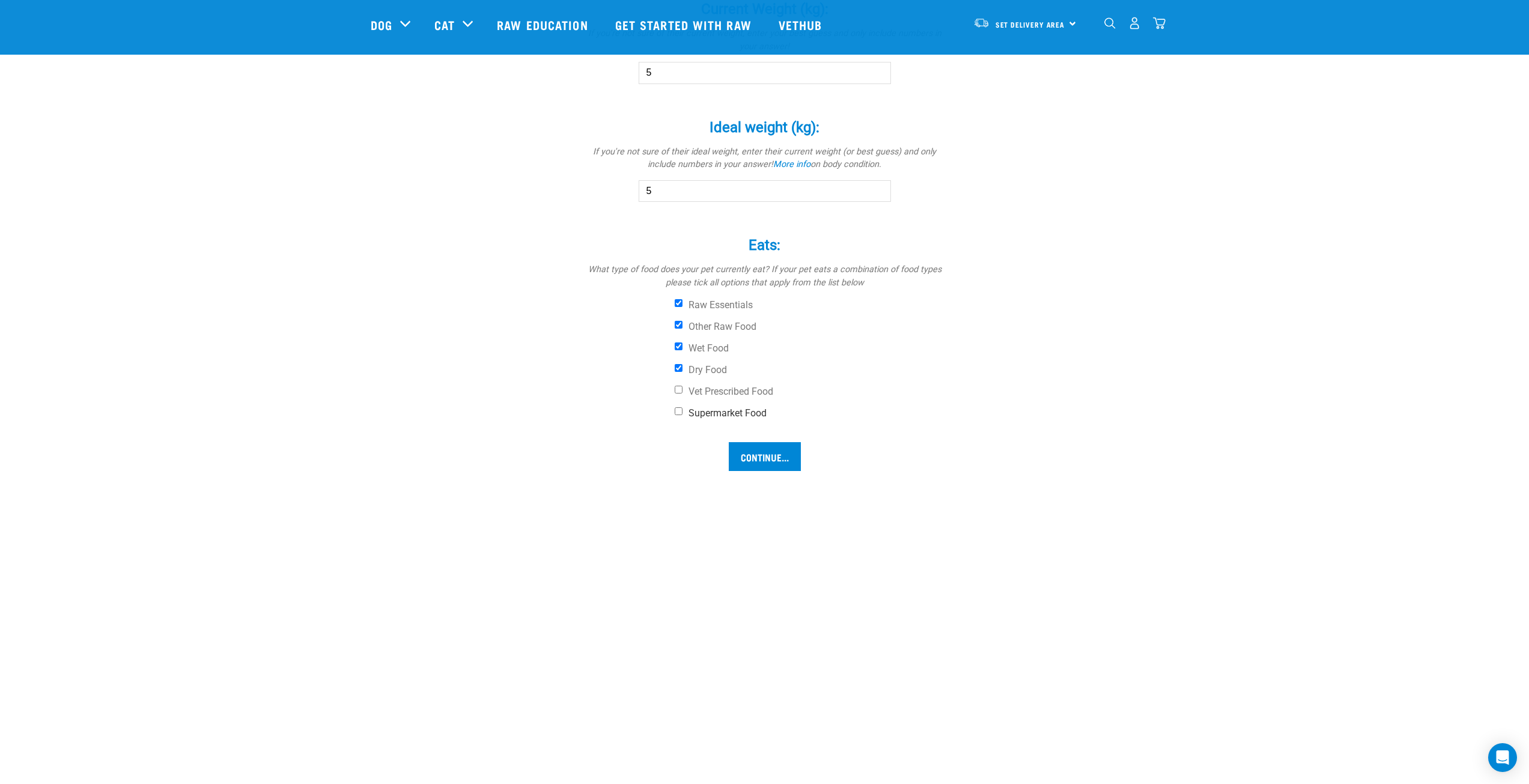
checkbox input "true"
click at [719, 392] on label "Vet Prescribed Food" at bounding box center [810, 392] width 271 height 12
click at [682, 392] on input "Vet Prescribed Food" at bounding box center [679, 390] width 8 height 8
click at [719, 392] on label "Vet Prescribed Food" at bounding box center [810, 392] width 271 height 12
click at [682, 392] on input "Vet Prescribed Food" at bounding box center [679, 390] width 8 height 8
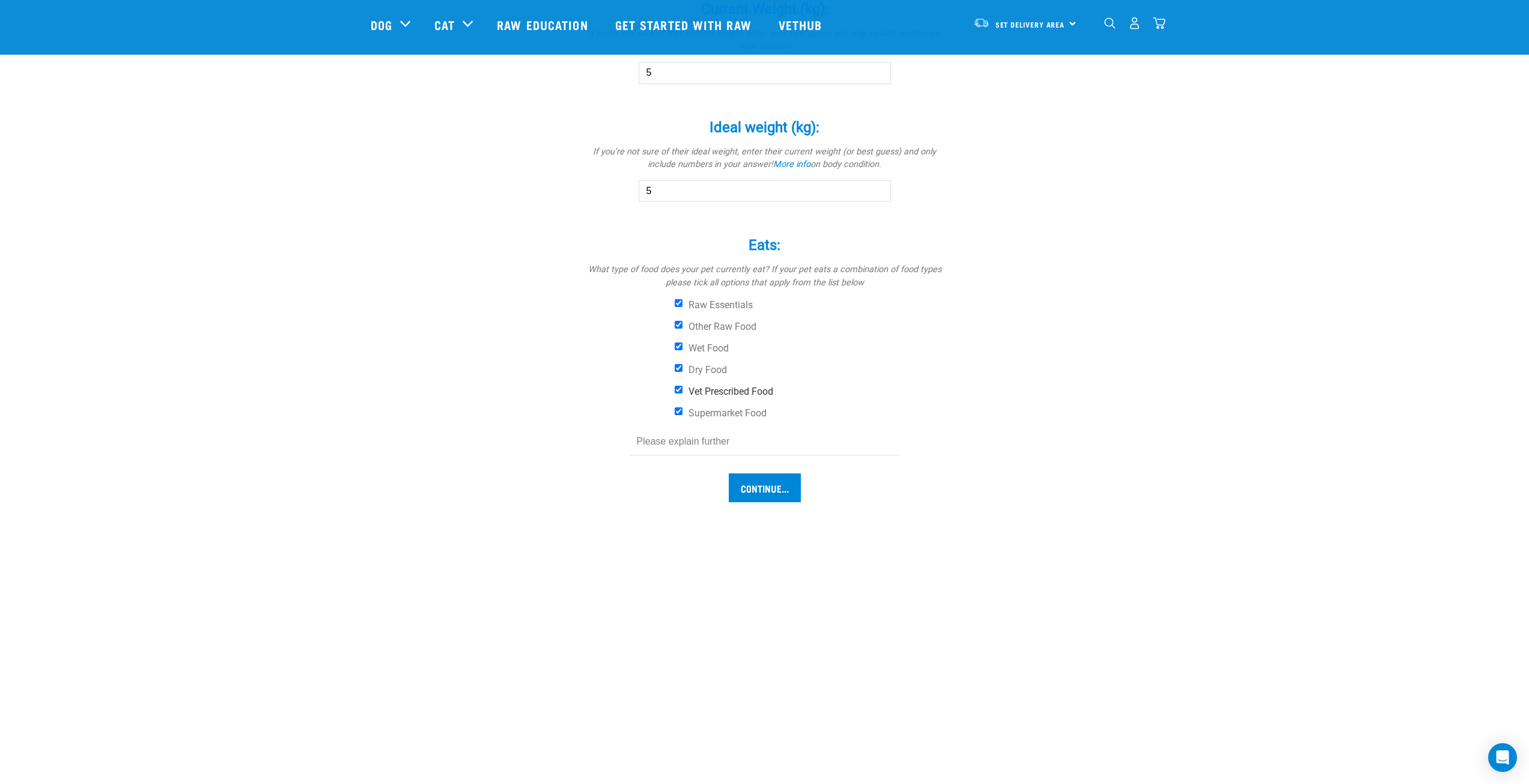
checkbox input "false"
click at [762, 459] on input "Continue..." at bounding box center [764, 457] width 72 height 29
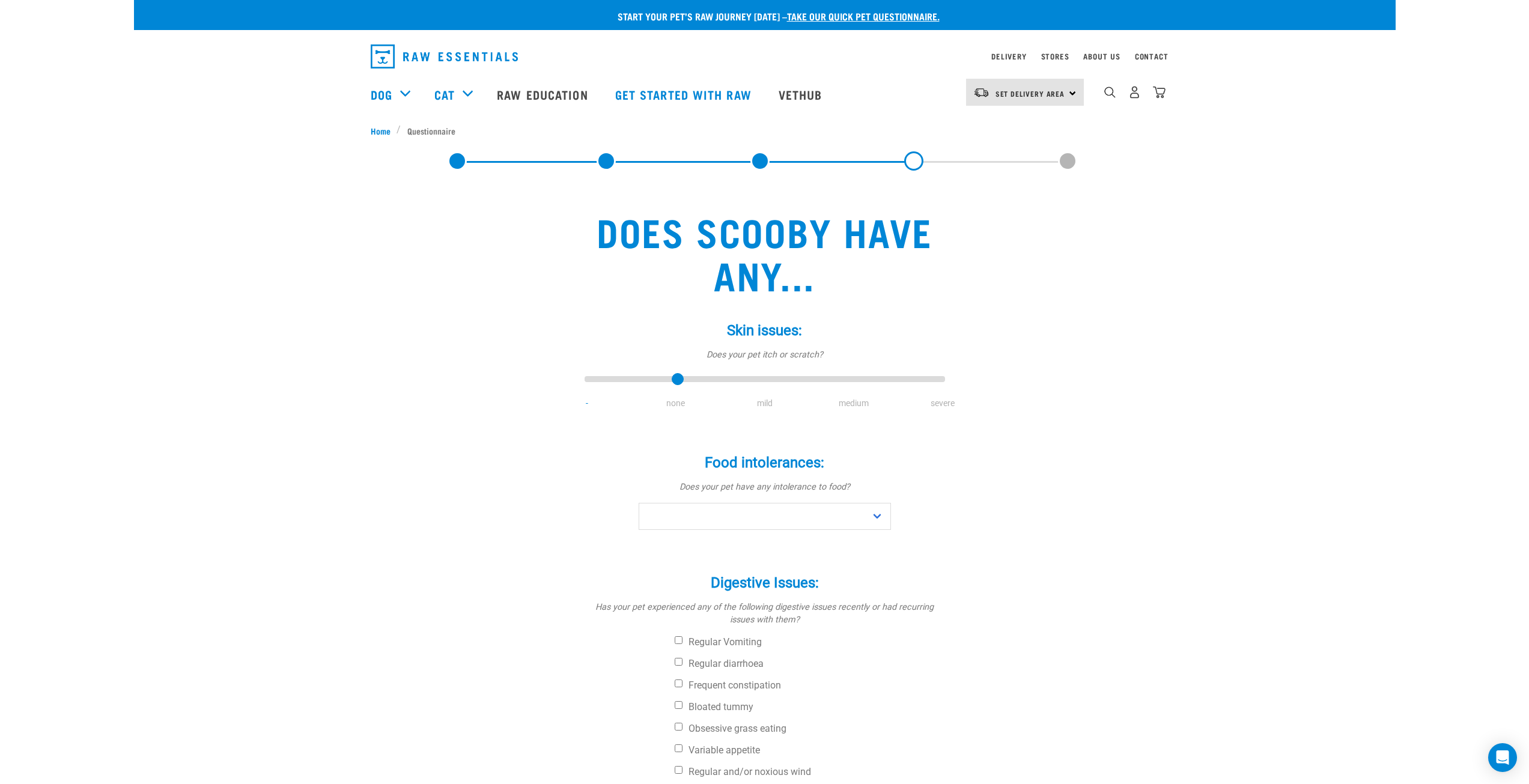
type input "1"
click at [677, 380] on input "range" at bounding box center [765, 380] width 361 height 17
click at [776, 388] on div "Skin issues: * Does your pet itch or scratch? - none mild medium severe" at bounding box center [765, 357] width 361 height 105
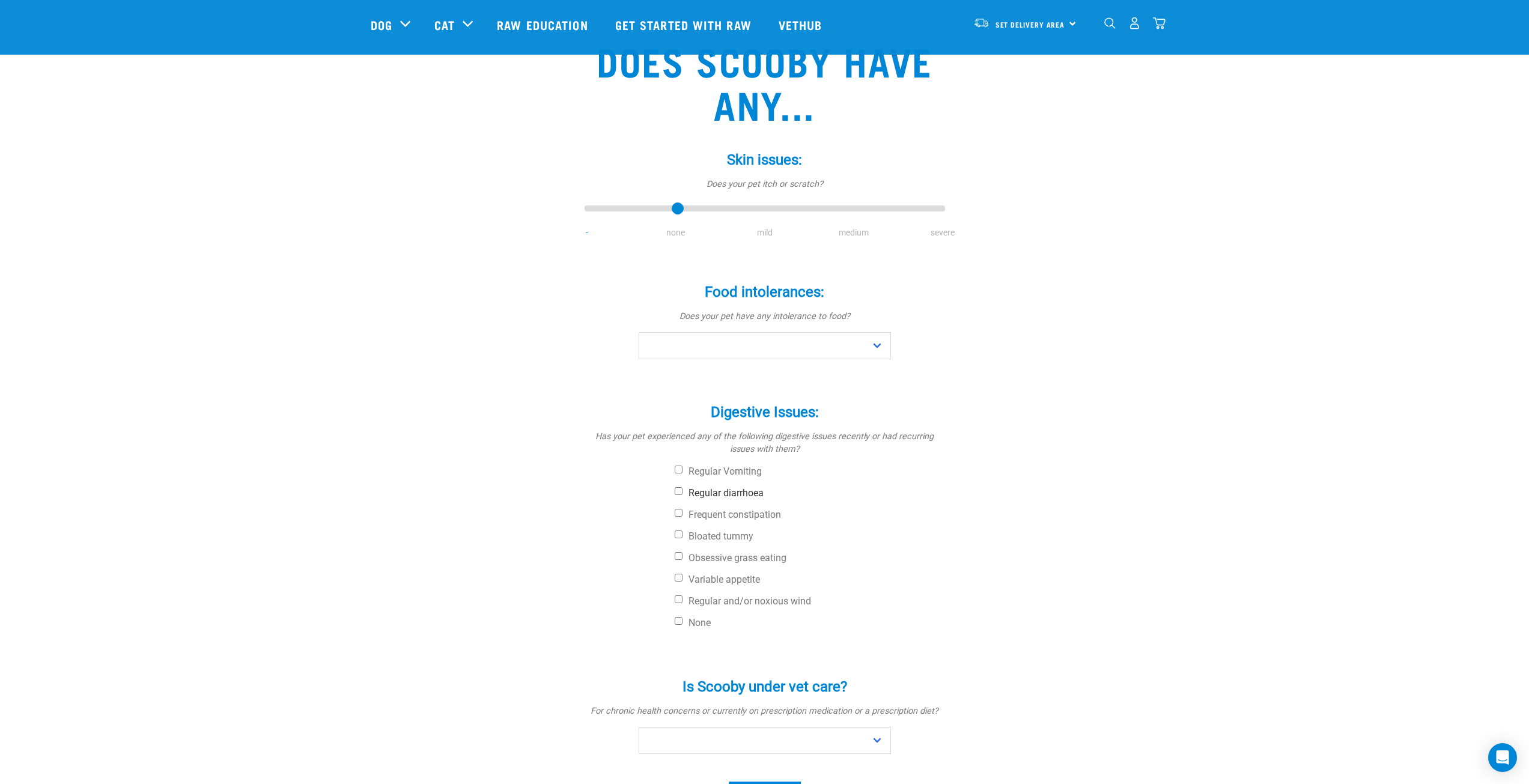
scroll to position [180, 0]
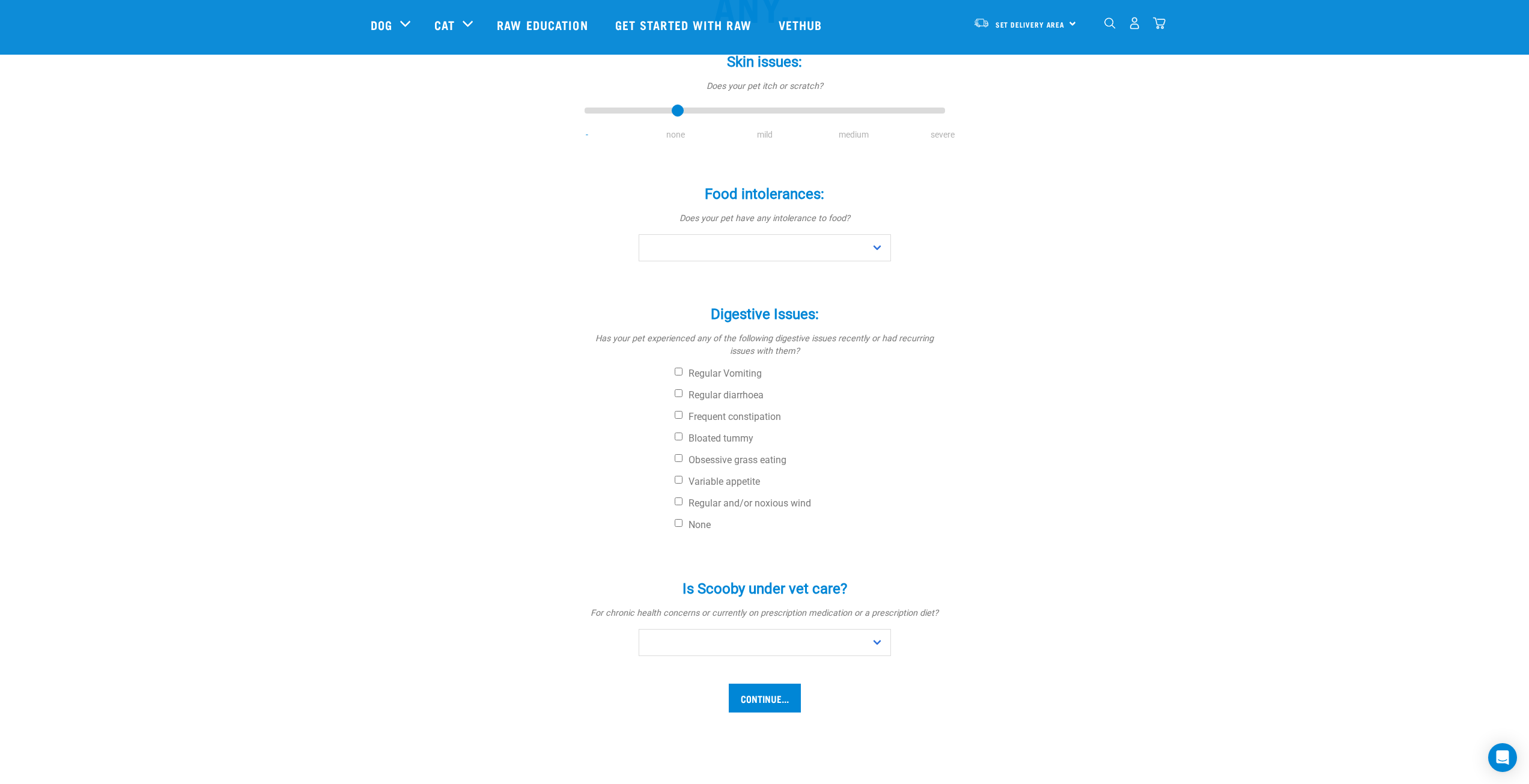
click at [847, 231] on div "Food intolerances: * Does your pet have any intolerance to food? No Yes" at bounding box center [765, 215] width 361 height 92
click at [841, 249] on select "No Yes" at bounding box center [765, 248] width 252 height 27
select select "yes"
click at [639, 234] on select "No Yes" at bounding box center [765, 248] width 252 height 27
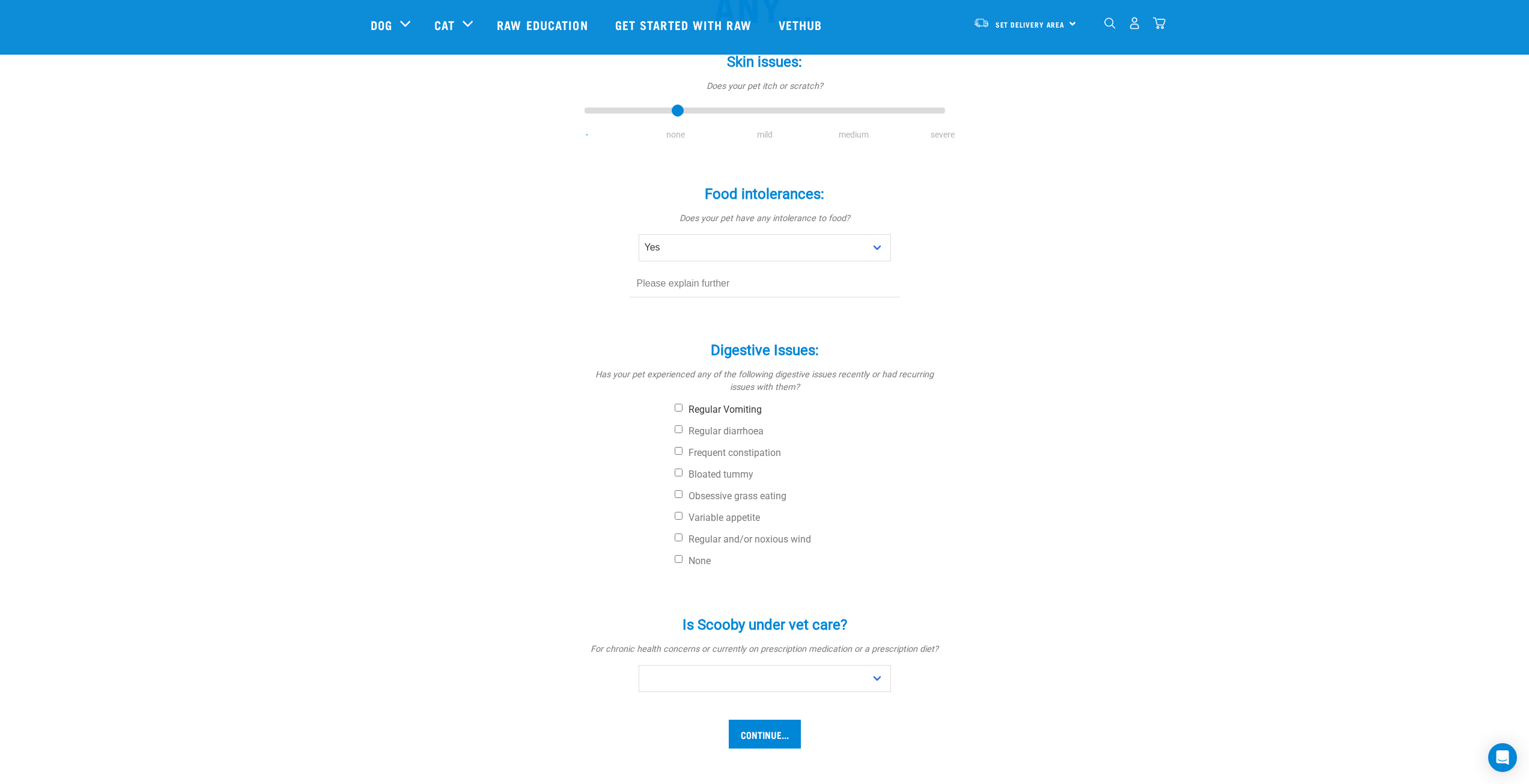
click at [696, 406] on label "Regular Vomiting" at bounding box center [810, 410] width 271 height 12
click at [682, 406] on input "Regular Vomiting" at bounding box center [679, 408] width 8 height 8
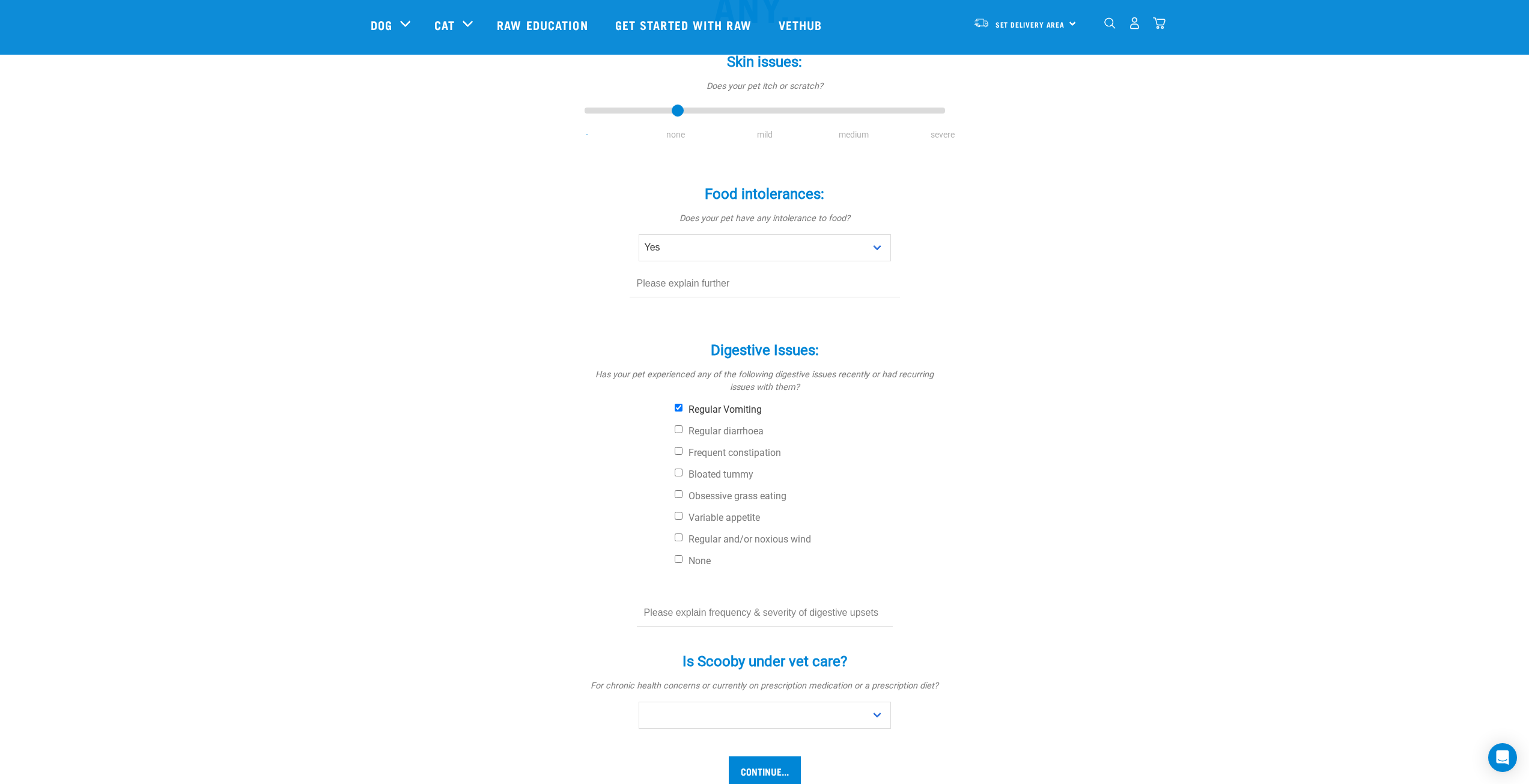
click at [696, 406] on label "Regular Vomiting" at bounding box center [810, 410] width 271 height 12
click at [682, 406] on input "Regular Vomiting" at bounding box center [679, 408] width 8 height 8
checkbox input "false"
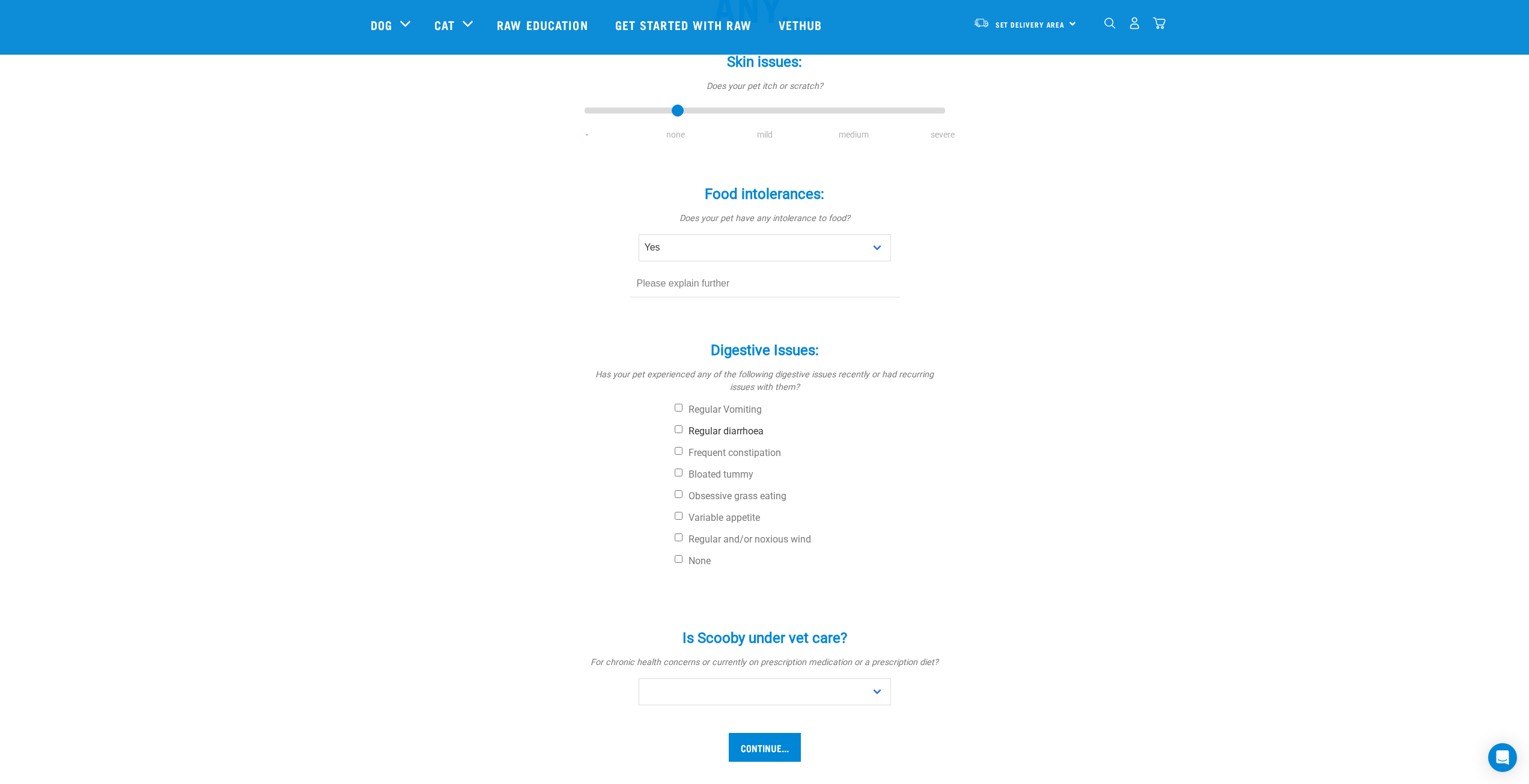
click at [700, 432] on label "Regular diarrhoea" at bounding box center [810, 431] width 271 height 12
click at [682, 432] on input "Regular diarrhoea" at bounding box center [679, 429] width 8 height 8
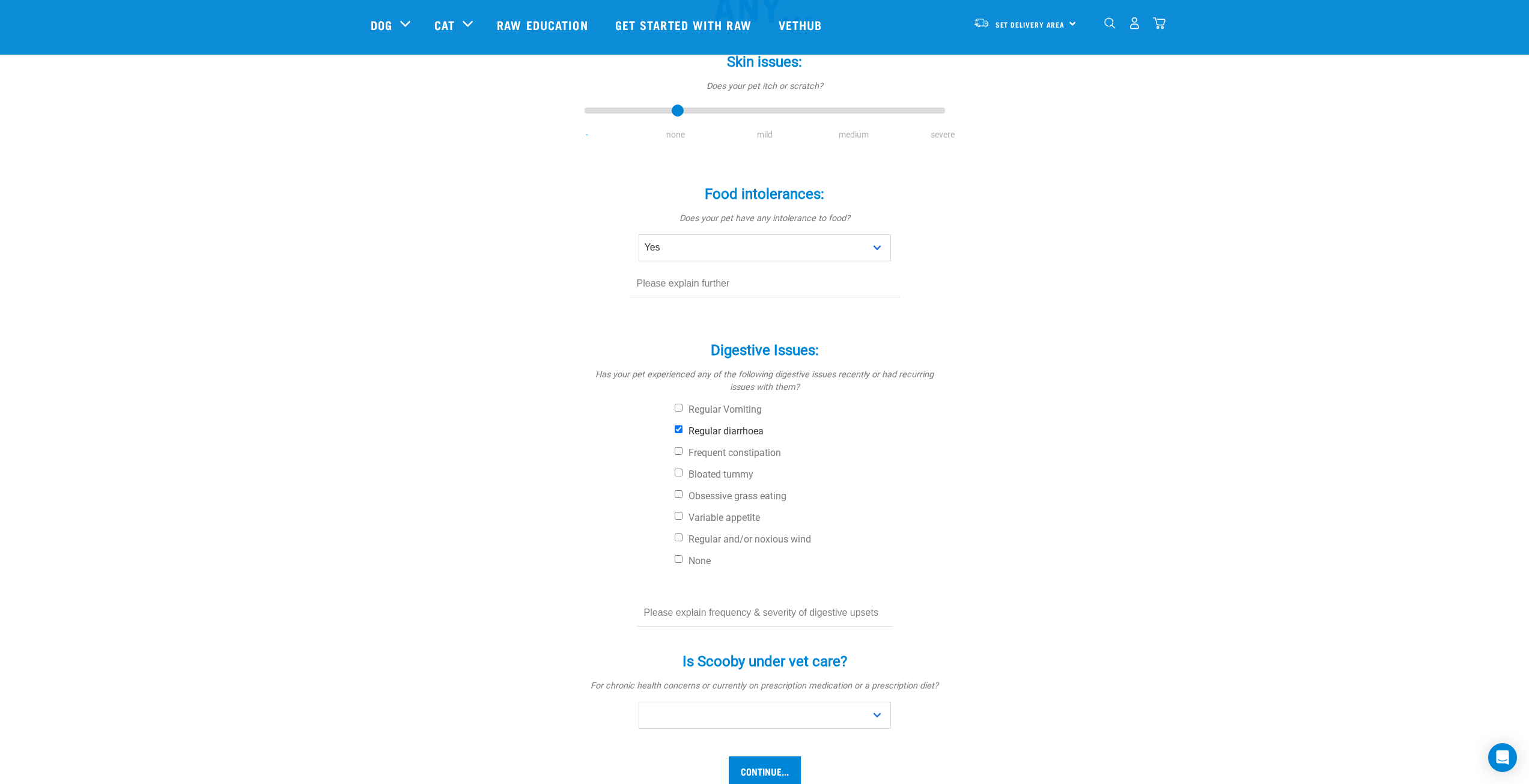
click at [701, 431] on label "Regular diarrhoea" at bounding box center [810, 431] width 271 height 12
click at [682, 431] on input "Regular diarrhoea" at bounding box center [679, 429] width 8 height 8
checkbox input "false"
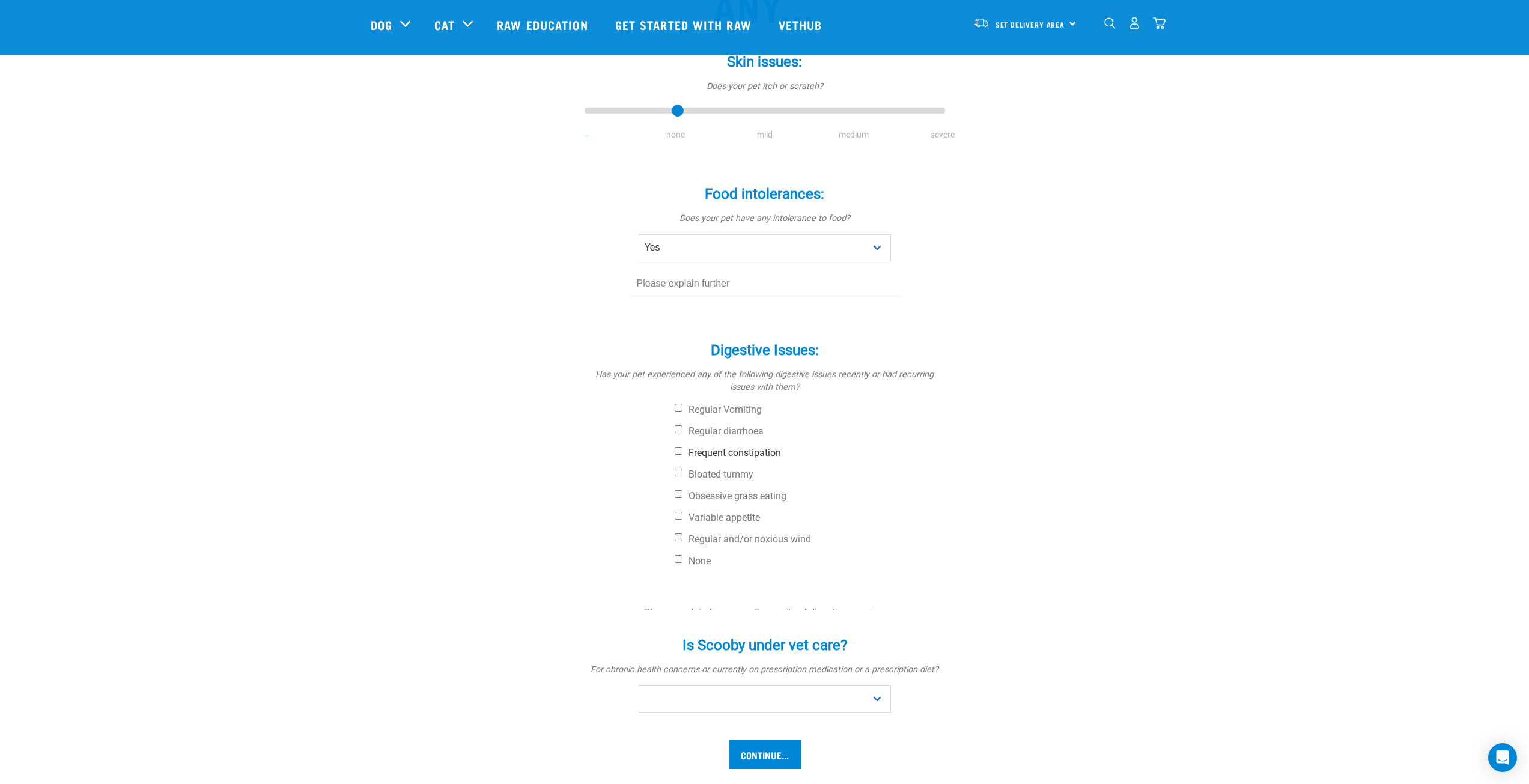
click at [699, 456] on label "Frequent constipation" at bounding box center [810, 453] width 271 height 12
click at [682, 455] on input "Frequent constipation" at bounding box center [679, 451] width 8 height 8
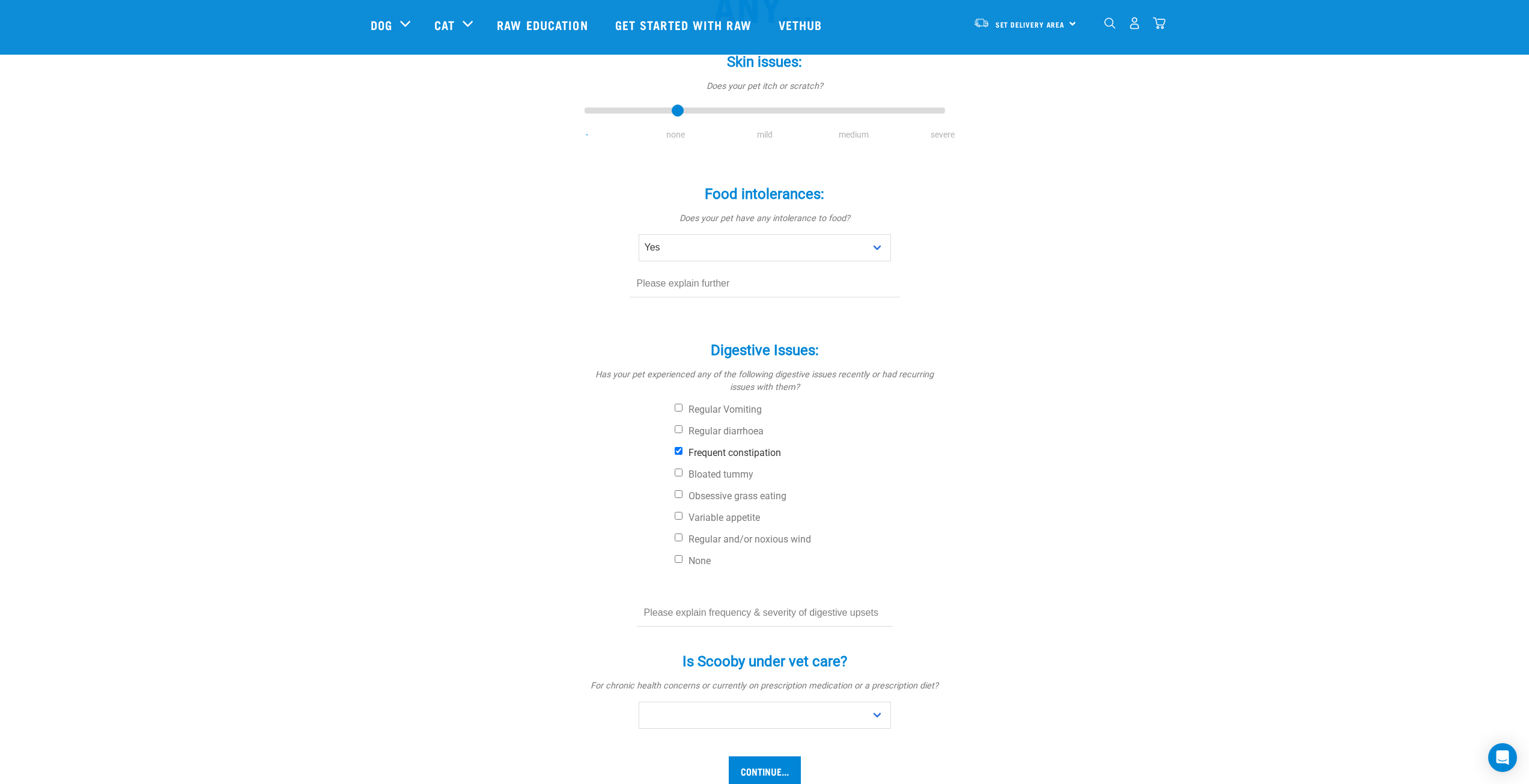
click at [704, 454] on label "Frequent constipation" at bounding box center [810, 453] width 271 height 12
click at [682, 454] on input "Frequent constipation" at bounding box center [679, 451] width 8 height 8
checkbox input "false"
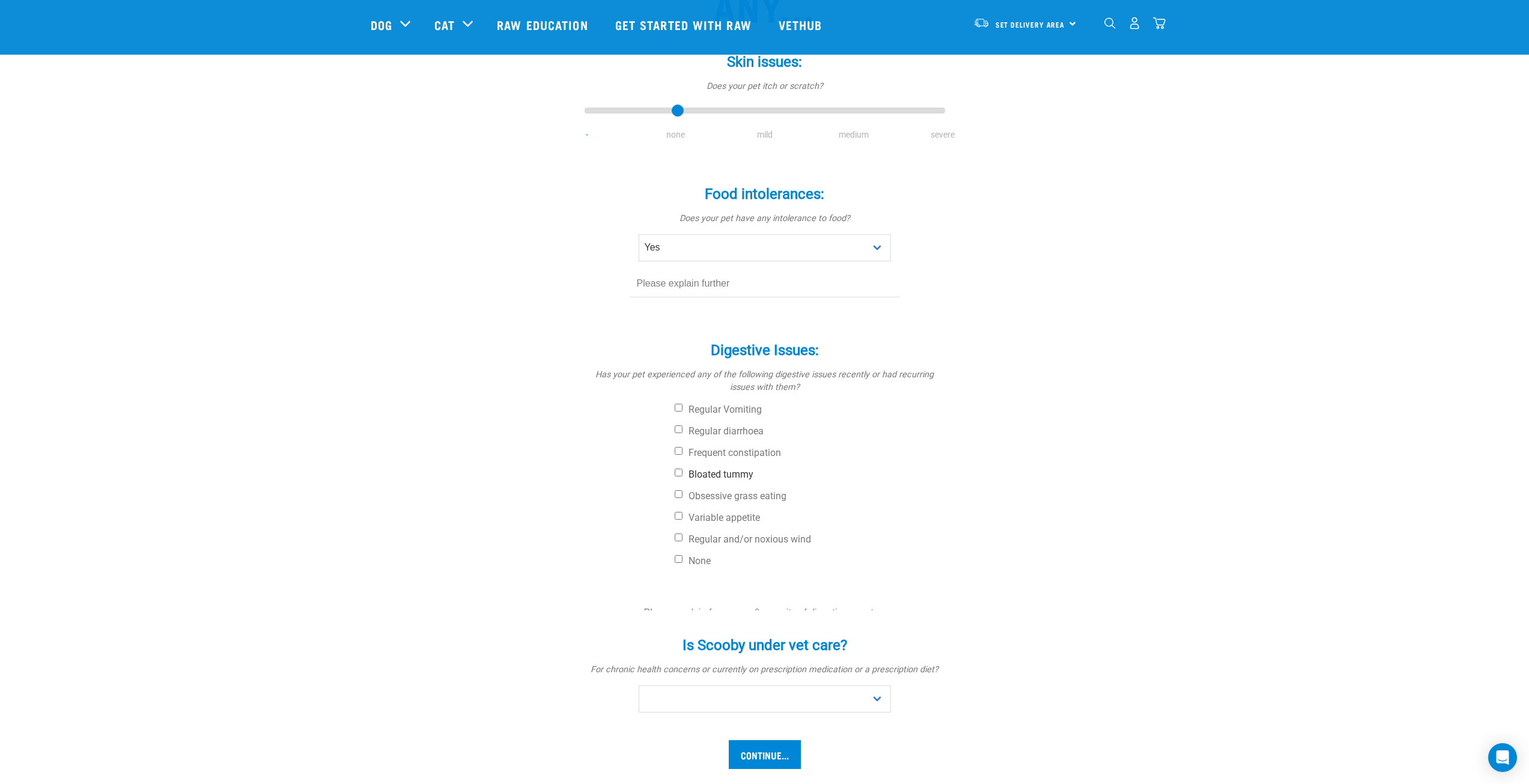
click at [702, 468] on label "Bloated tummy" at bounding box center [810, 474] width 271 height 12
click at [682, 468] on input "Bloated tummy" at bounding box center [679, 472] width 8 height 8
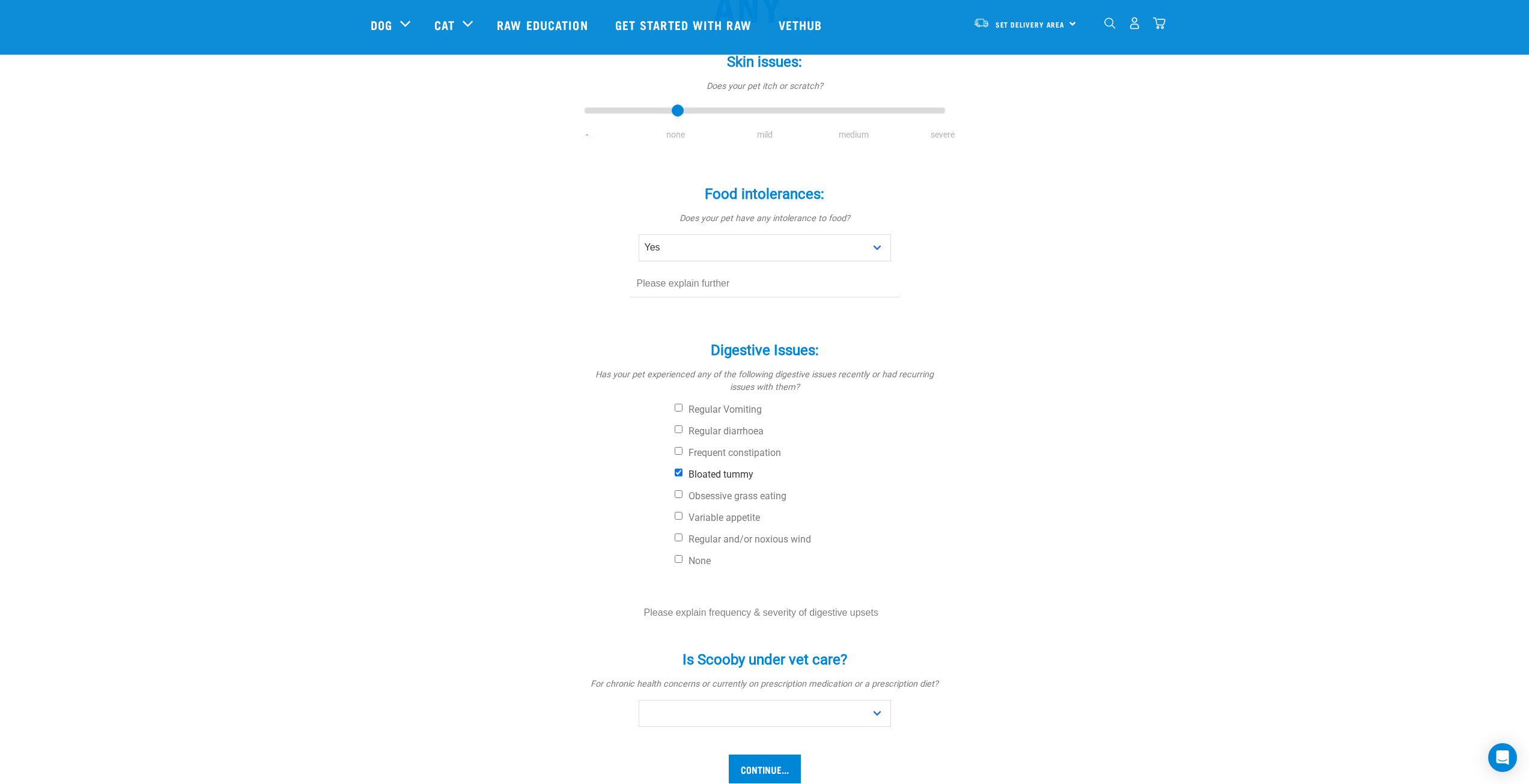
click at [700, 472] on label "Bloated tummy" at bounding box center [810, 474] width 271 height 12
click at [682, 472] on input "Bloated tummy" at bounding box center [679, 472] width 8 height 8
checkbox input "false"
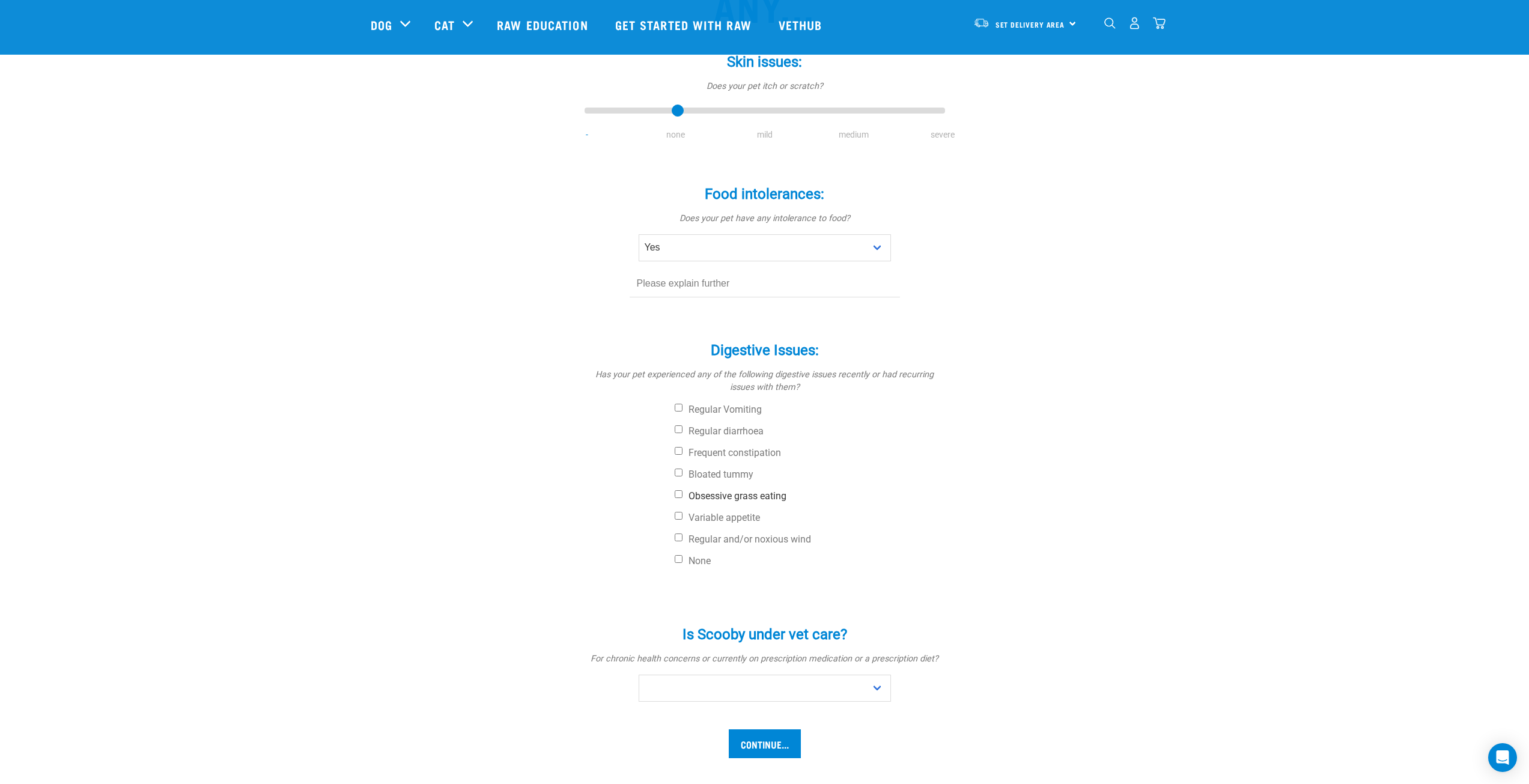
click at [703, 495] on label "Obsessive grass eating" at bounding box center [810, 496] width 271 height 12
click at [682, 495] on input "Obsessive grass eating" at bounding box center [679, 494] width 8 height 8
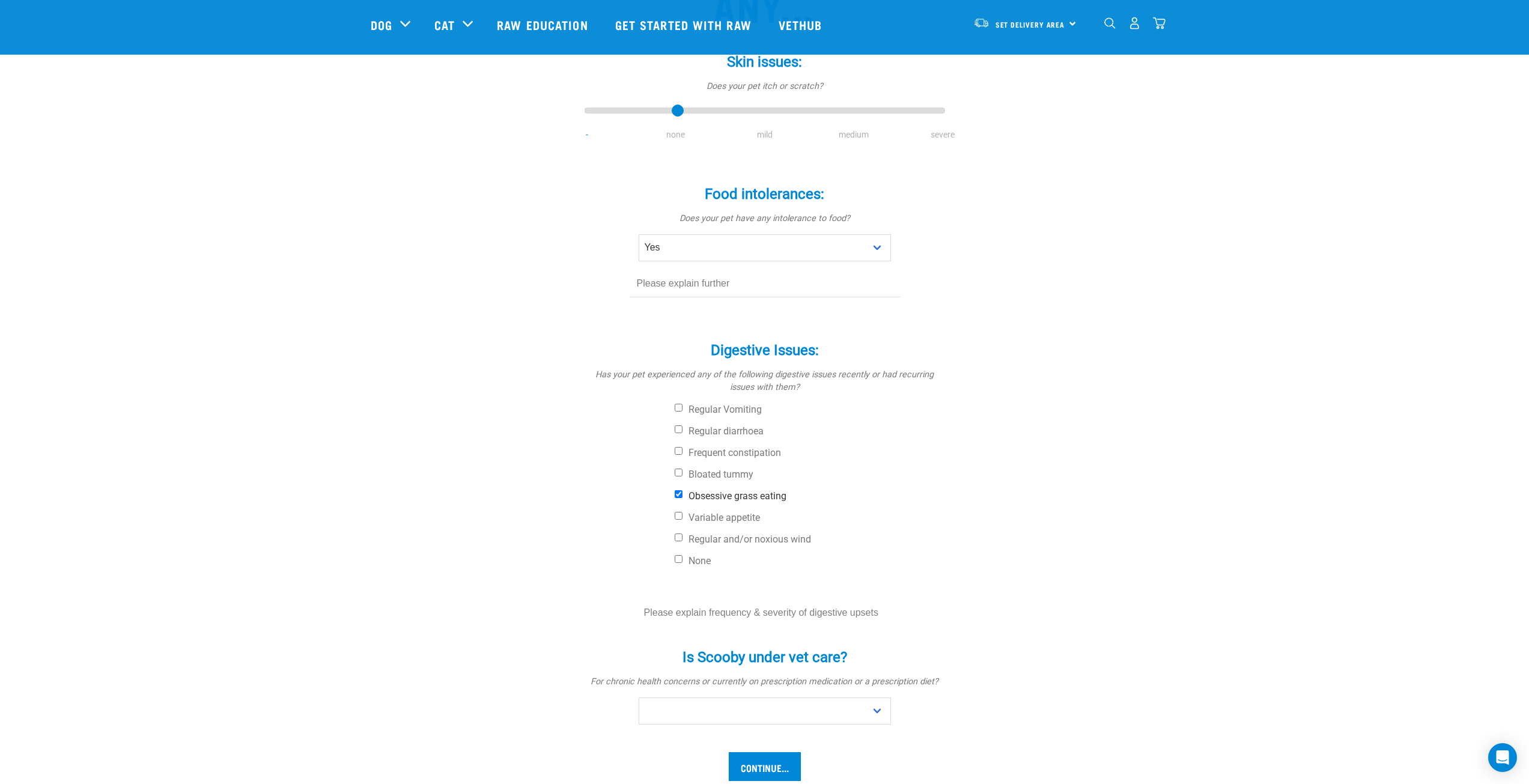
click at [703, 495] on label "Obsessive grass eating" at bounding box center [810, 496] width 271 height 12
click at [682, 495] on input "Obsessive grass eating" at bounding box center [679, 494] width 8 height 8
checkbox input "false"
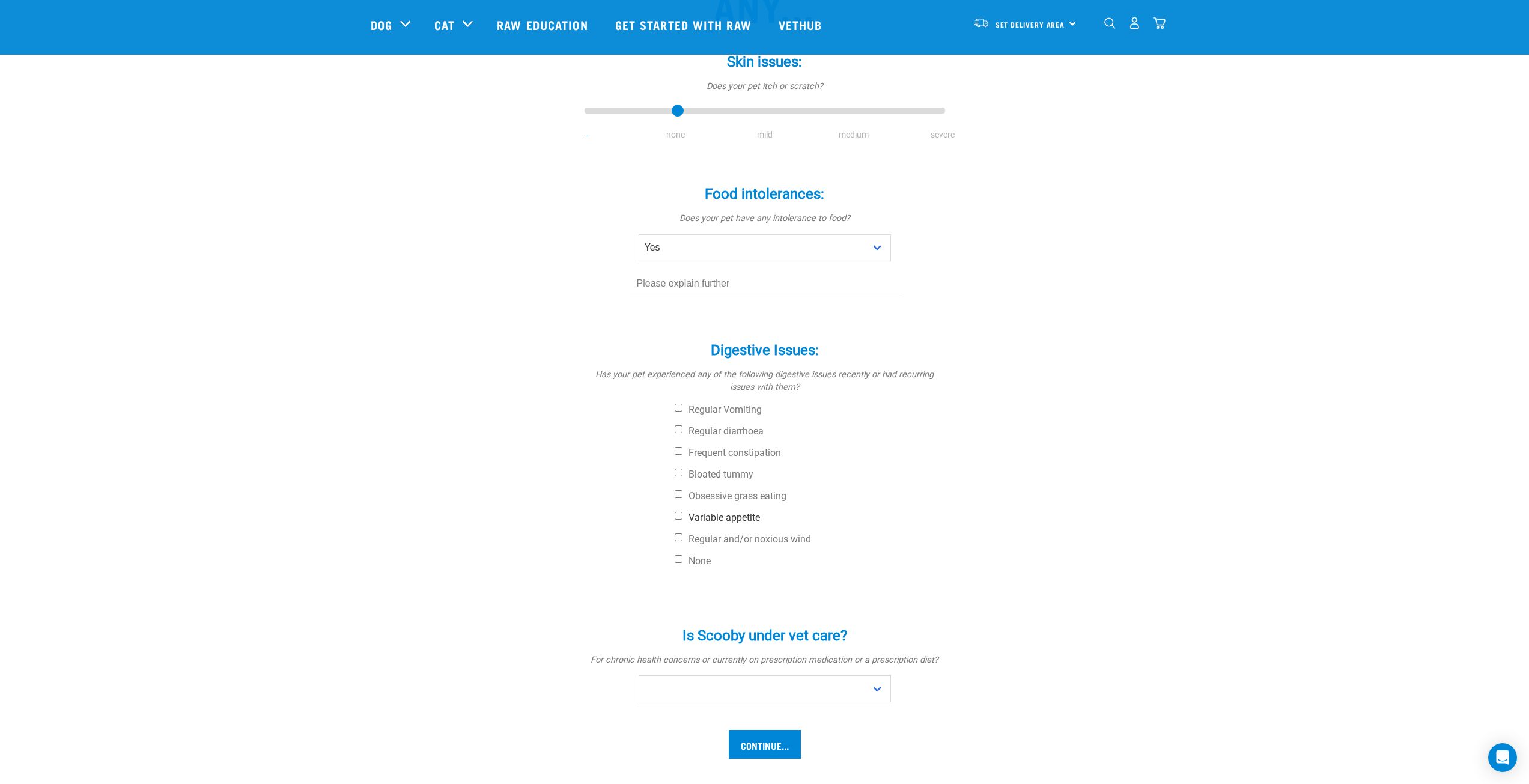
click at [705, 514] on label "Variable appetite" at bounding box center [810, 517] width 271 height 12
click at [682, 514] on input "Variable appetite" at bounding box center [679, 515] width 8 height 8
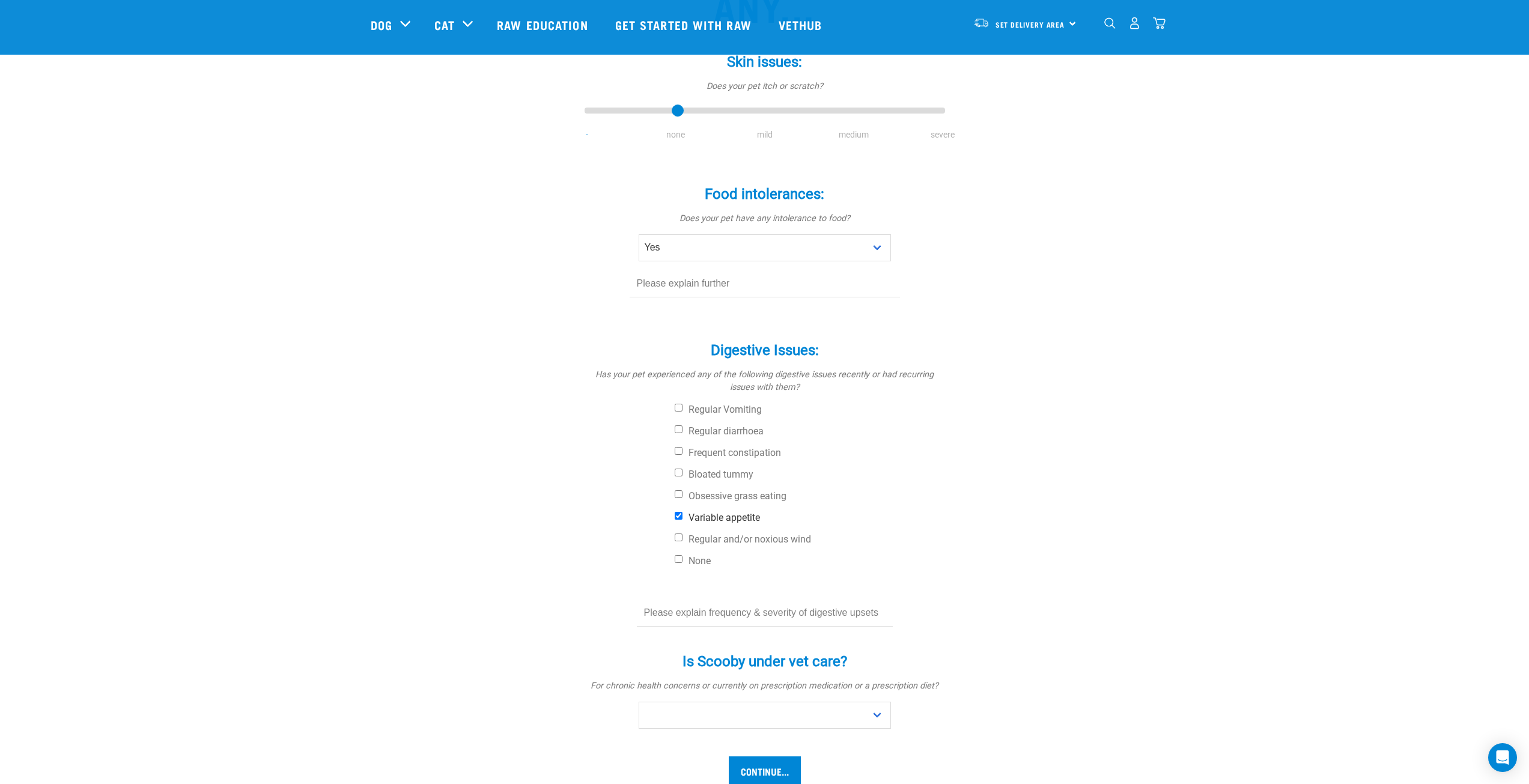
click at [705, 514] on label "Variable appetite" at bounding box center [810, 517] width 271 height 12
click at [682, 514] on input "Variable appetite" at bounding box center [679, 515] width 8 height 8
checkbox input "false"
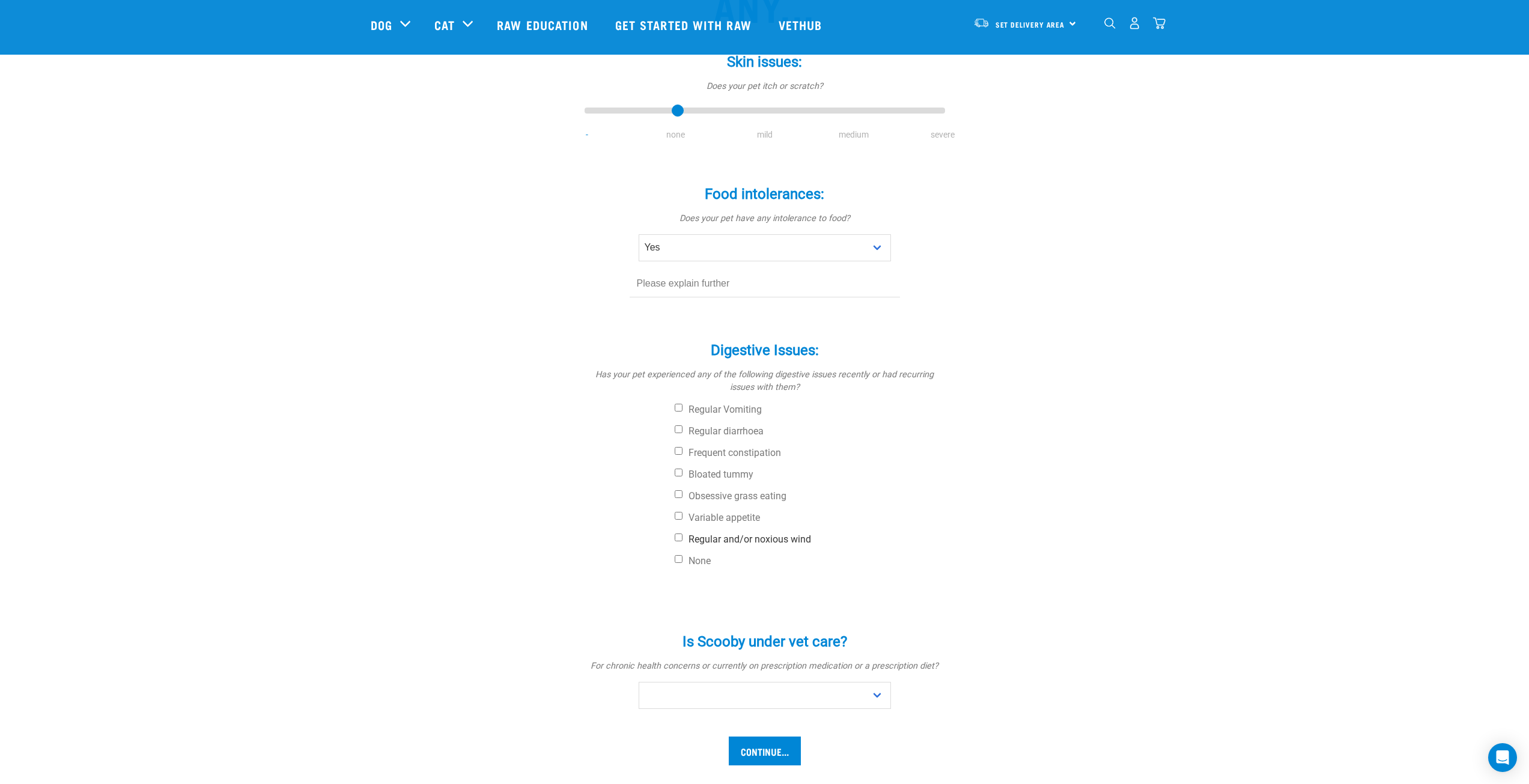
click at [700, 537] on label "Regular and/or noxious wind" at bounding box center [810, 539] width 271 height 12
click at [682, 537] on input "Regular and/or noxious wind" at bounding box center [679, 537] width 8 height 8
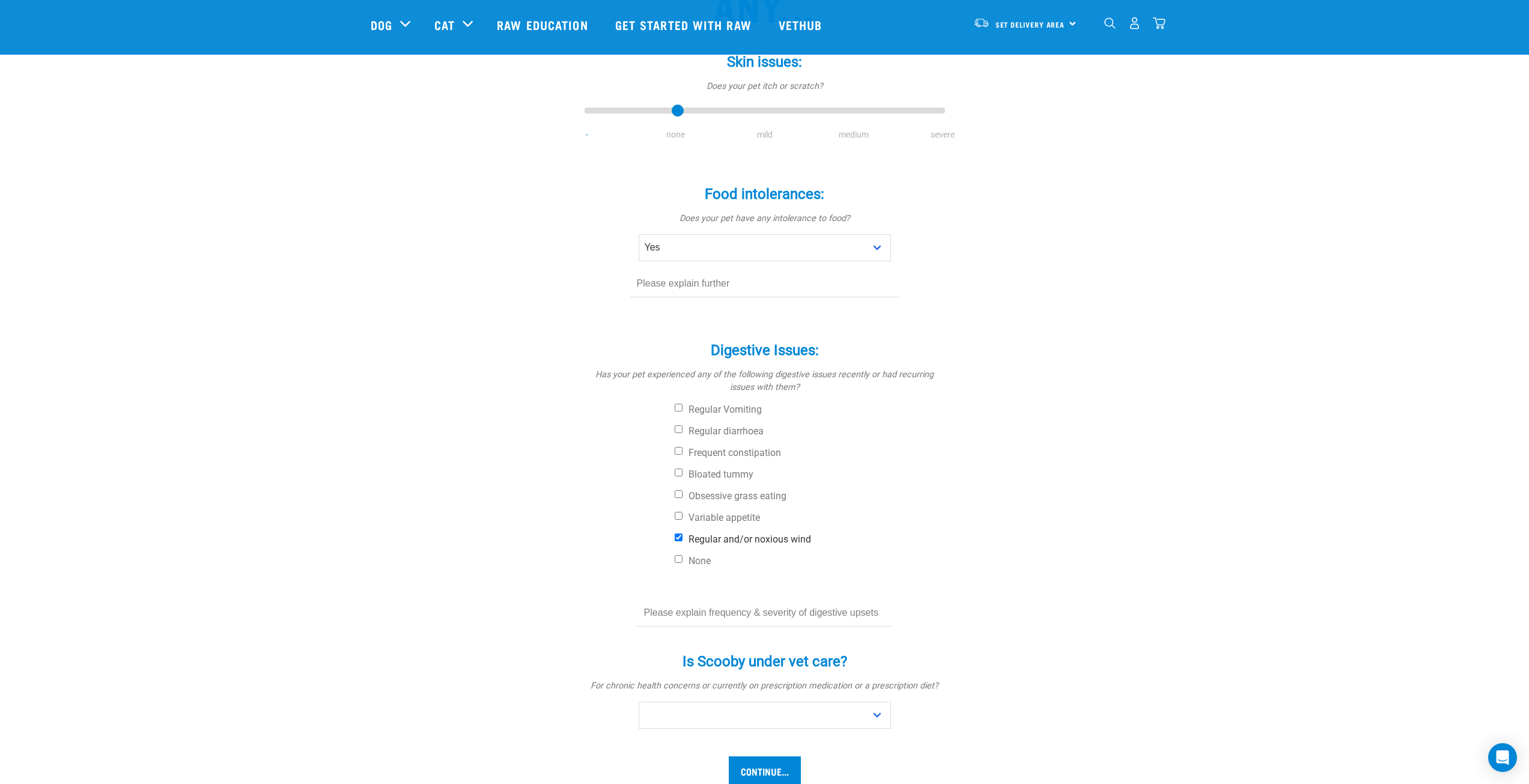
click at [700, 537] on label "Regular and/or noxious wind" at bounding box center [810, 539] width 271 height 12
click at [682, 537] on input "Regular and/or noxious wind" at bounding box center [679, 537] width 8 height 8
checkbox input "false"
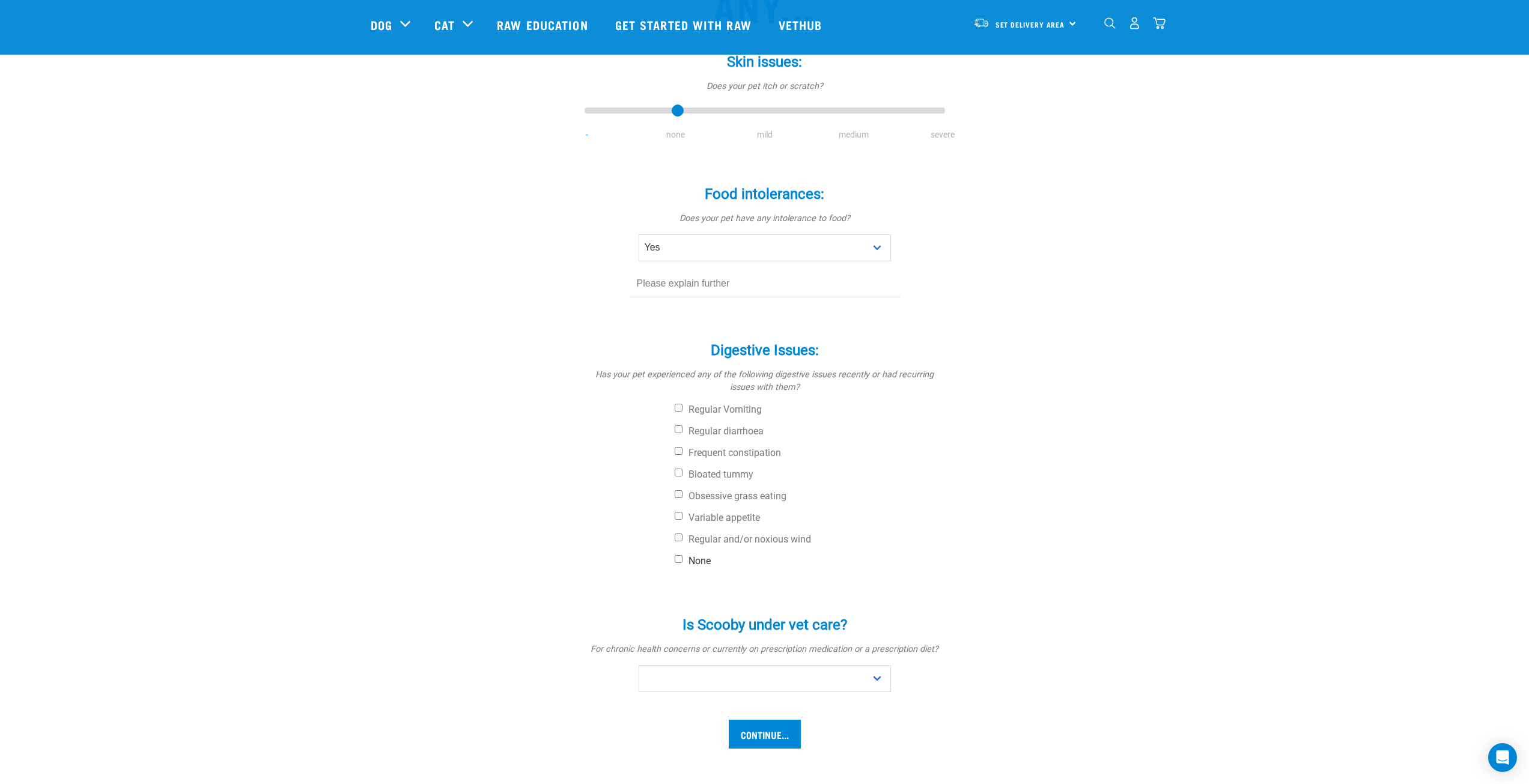
click at [697, 560] on label "None" at bounding box center [810, 561] width 271 height 12
click at [682, 560] on input "None" at bounding box center [679, 559] width 8 height 8
click at [697, 560] on label "None" at bounding box center [810, 561] width 271 height 12
click at [682, 560] on input "None" at bounding box center [679, 559] width 8 height 8
checkbox input "false"
